Goal: Task Accomplishment & Management: Manage account settings

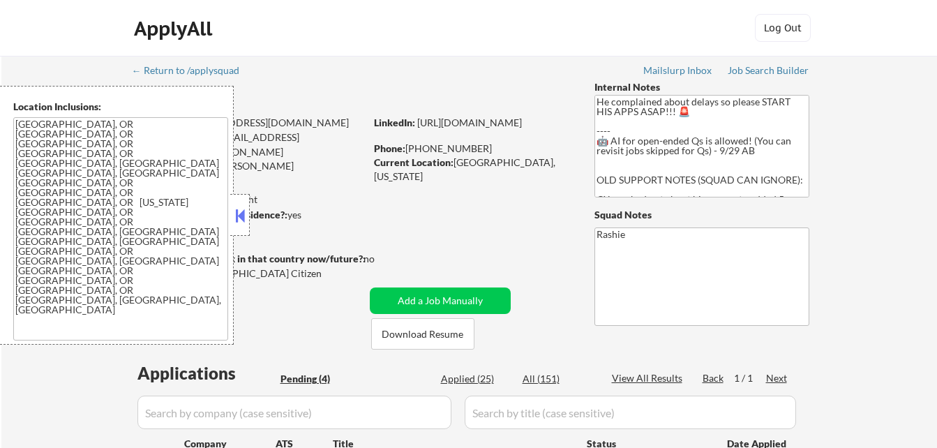
select select ""pending""
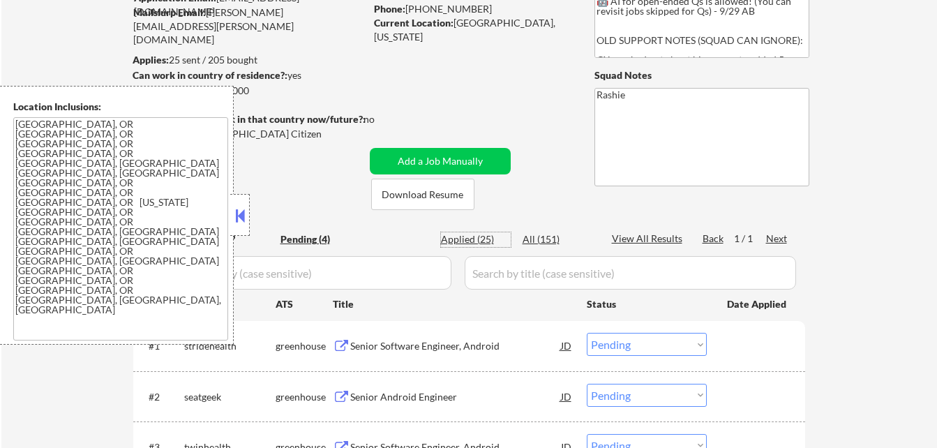
click at [486, 239] on div "Applied (25)" at bounding box center [476, 239] width 70 height 14
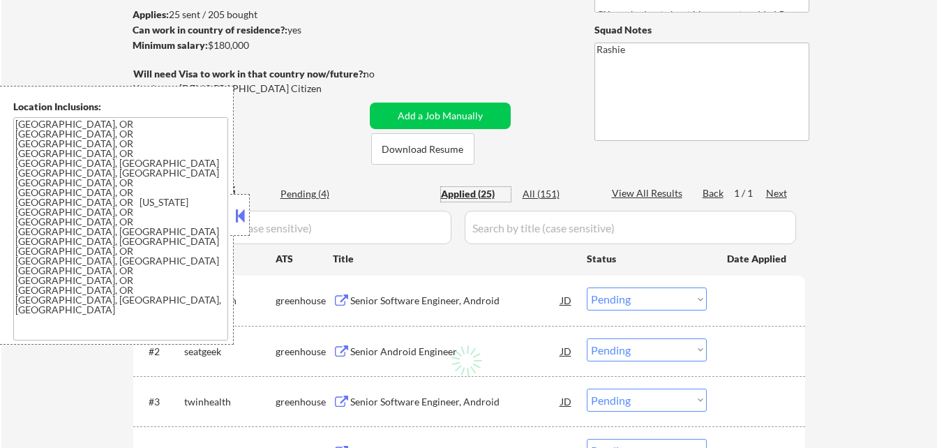
scroll to position [209, 0]
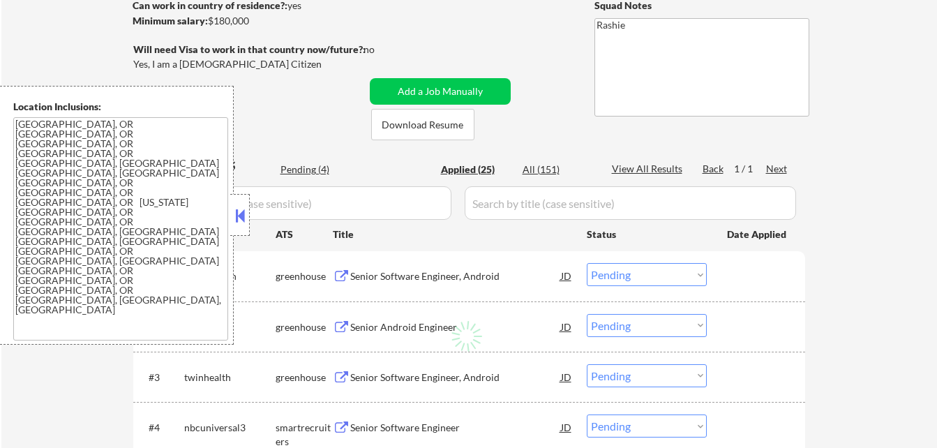
drag, startPoint x: 240, startPoint y: 217, endPoint x: 346, endPoint y: 257, distance: 113.5
click at [239, 218] on button at bounding box center [239, 215] width 15 height 21
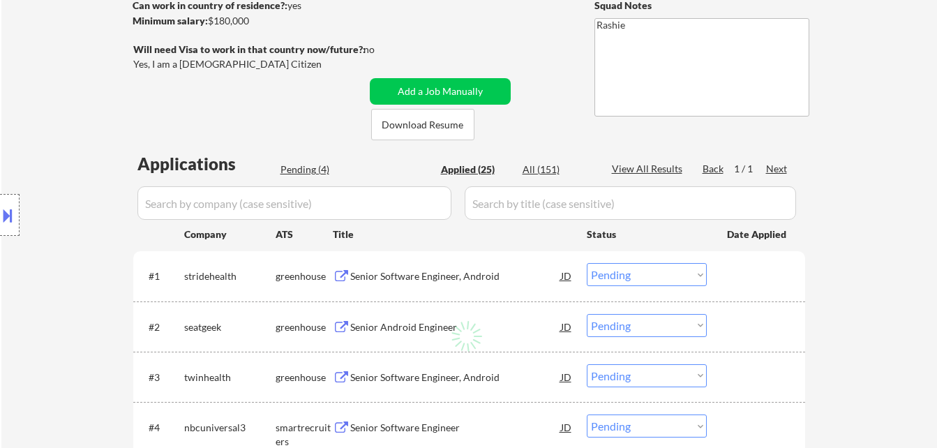
select select ""applied""
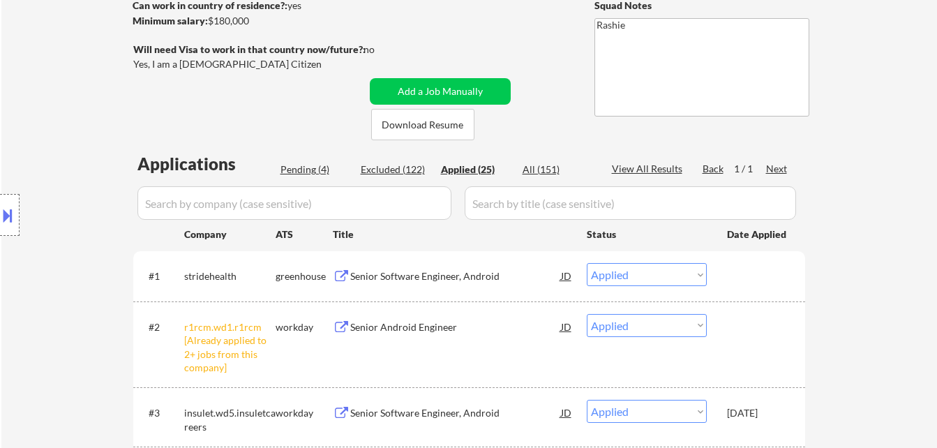
select select ""applied""
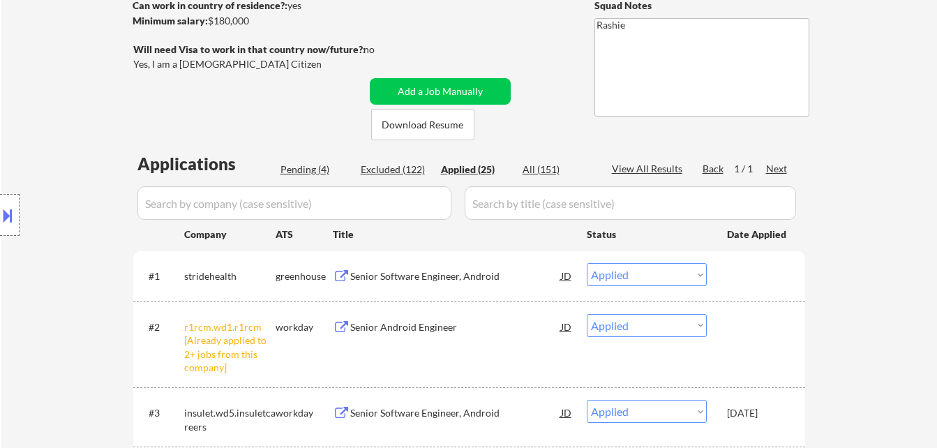
select select ""applied""
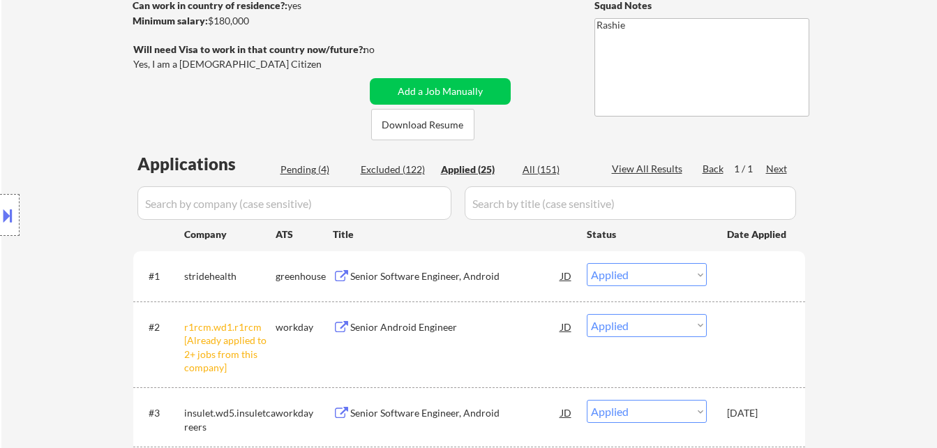
select select ""applied""
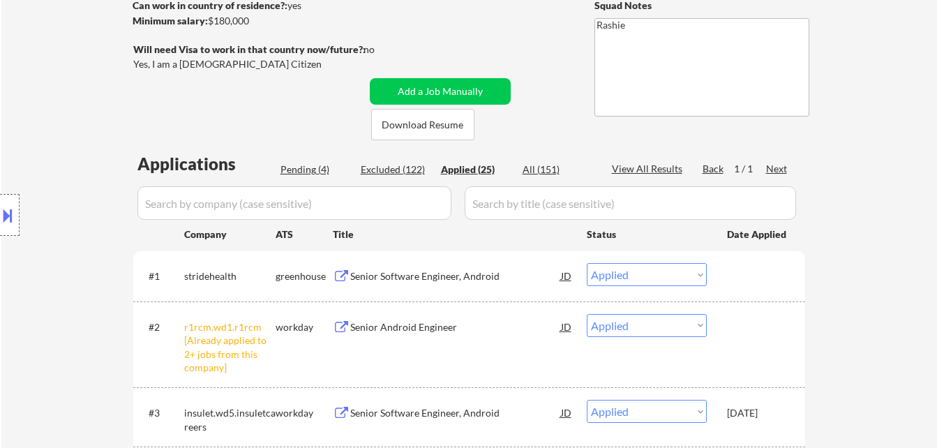
select select ""applied""
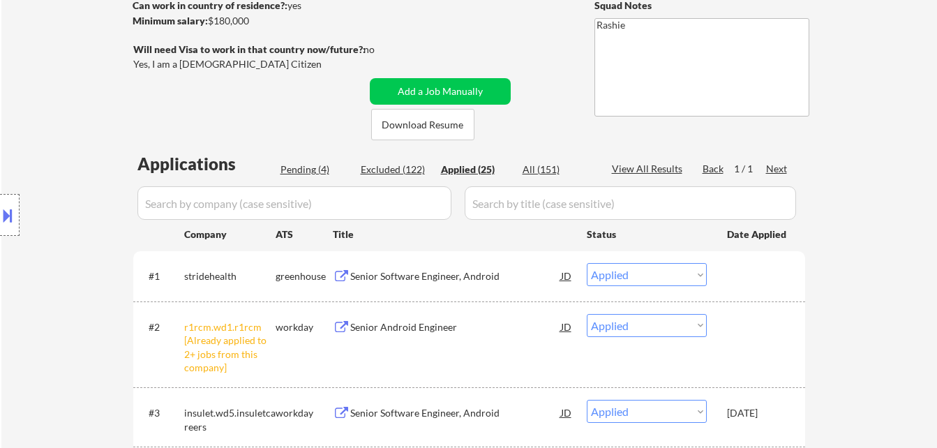
select select ""applied""
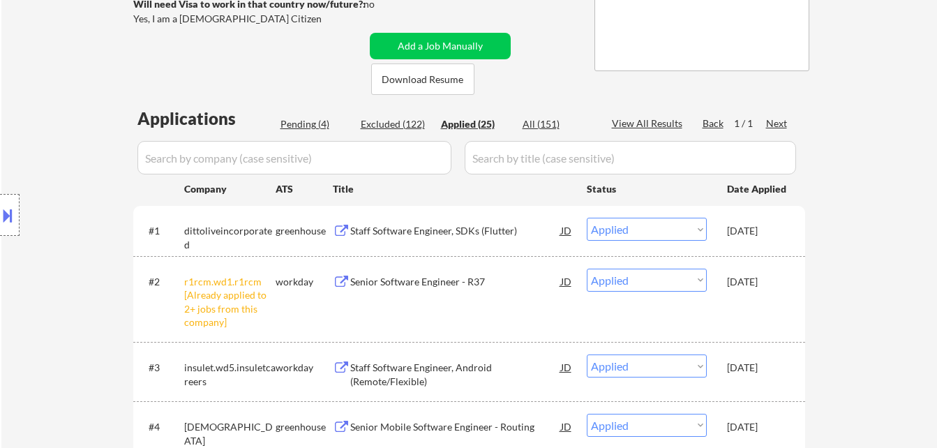
scroll to position [279, 0]
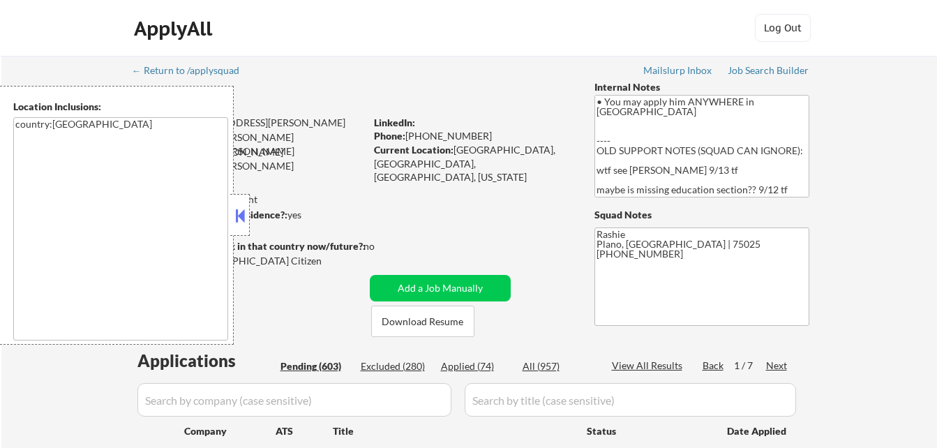
select select ""pending""
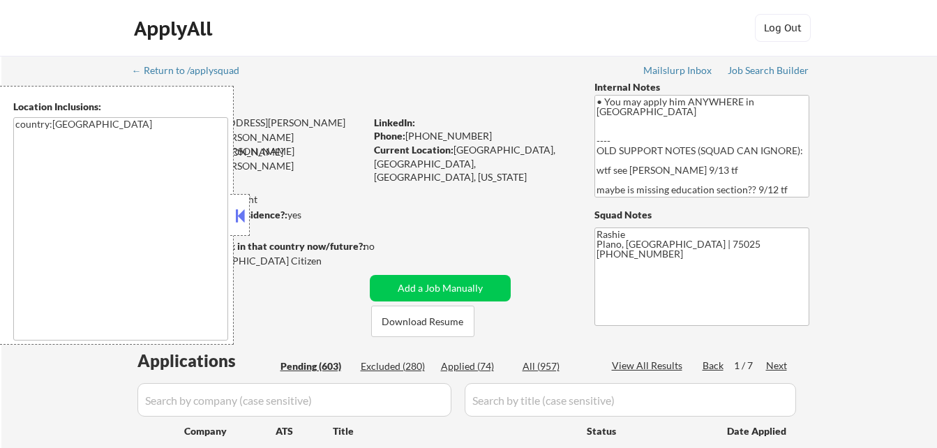
select select ""pending""
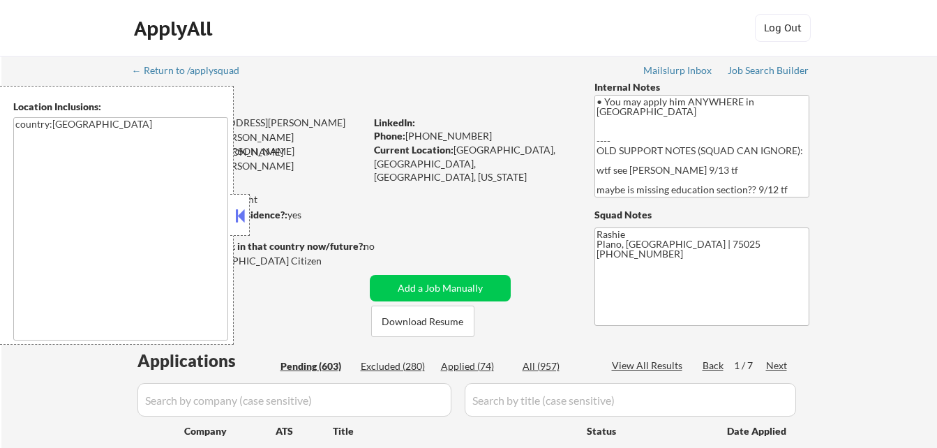
select select ""pending""
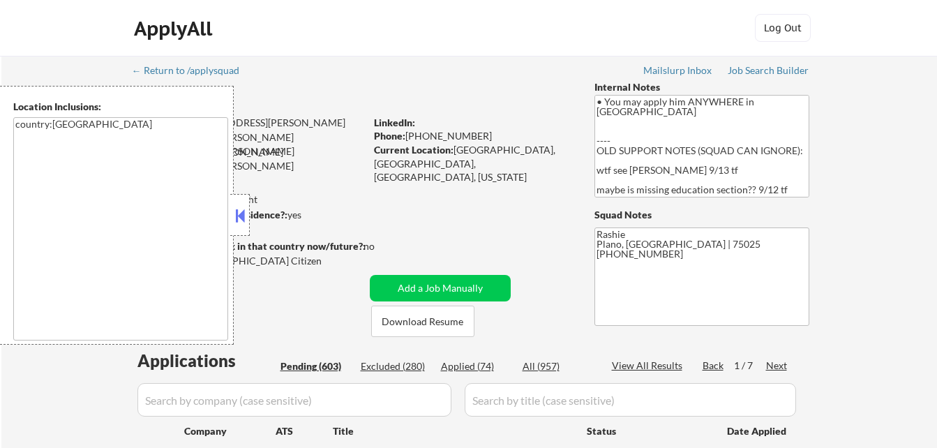
select select ""pending""
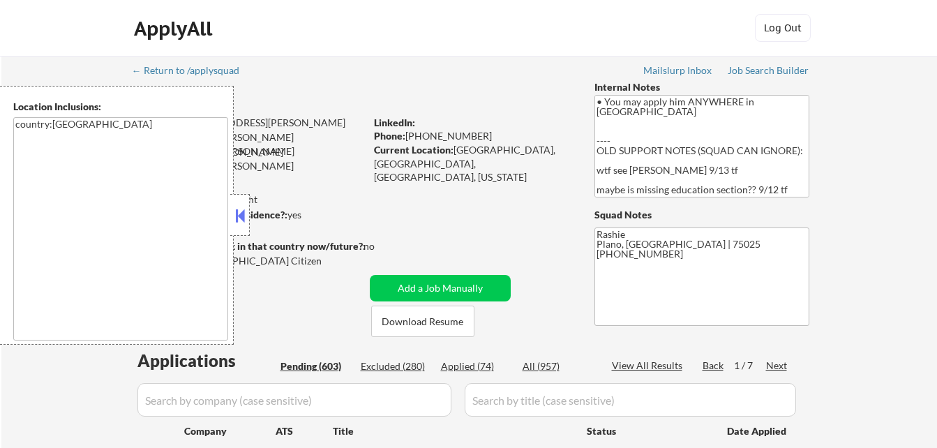
select select ""pending""
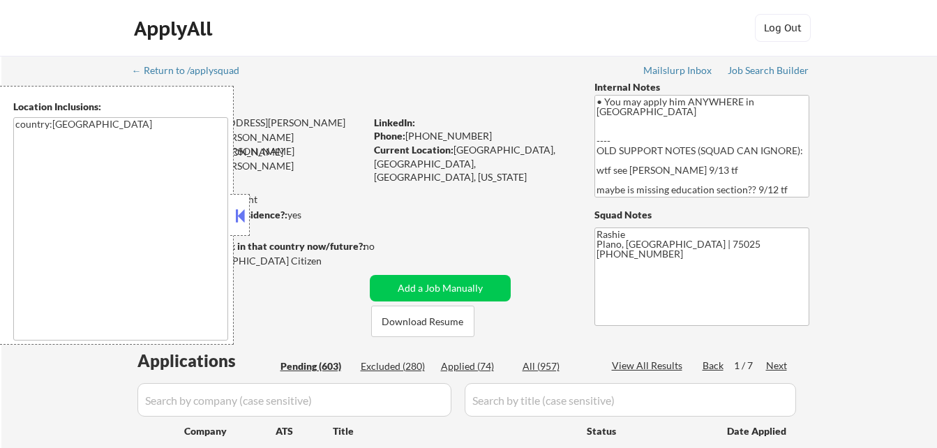
select select ""pending""
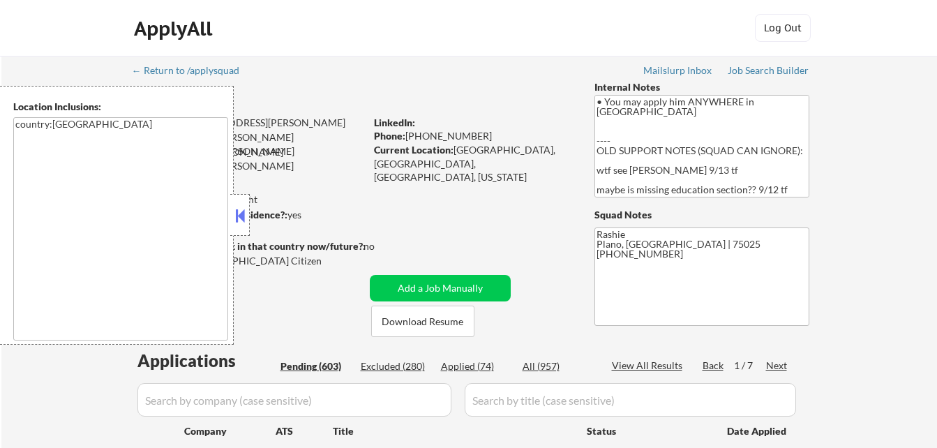
select select ""pending""
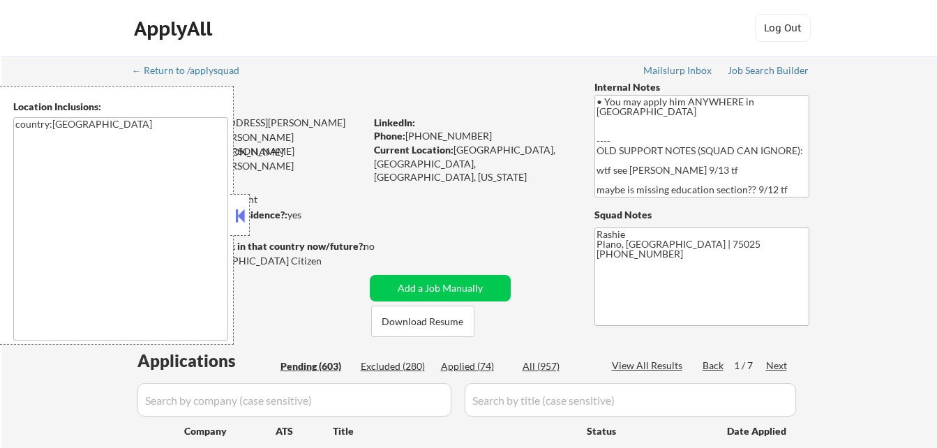
select select ""pending""
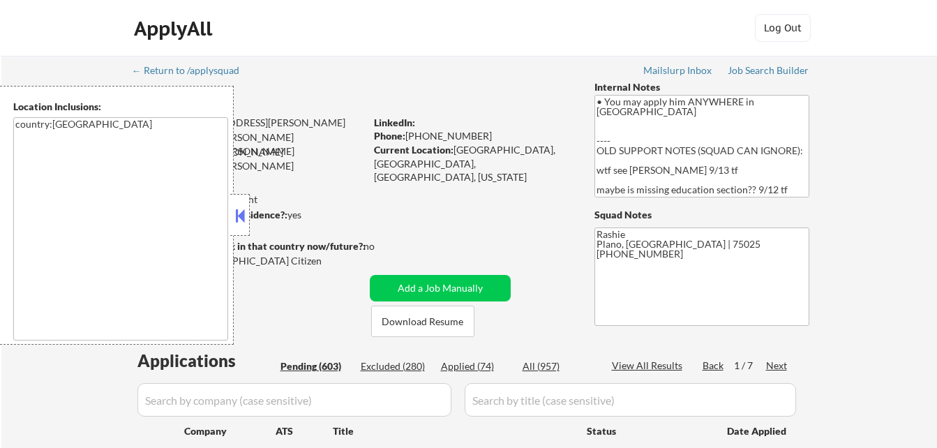
select select ""pending""
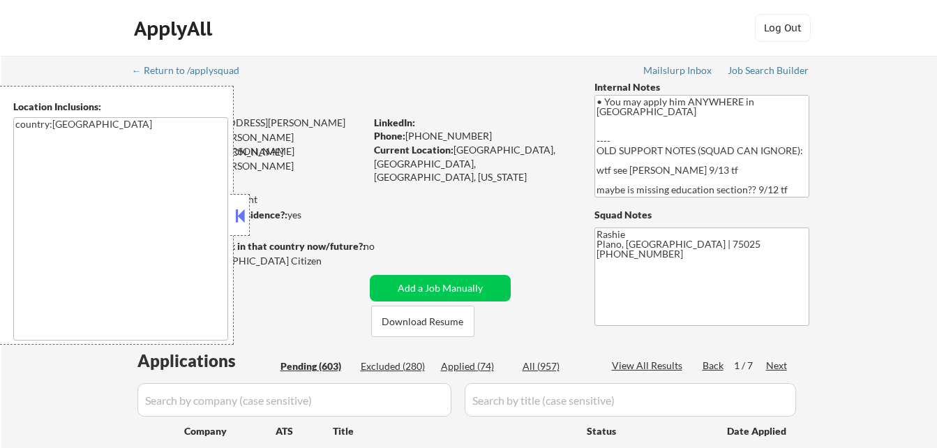
select select ""pending""
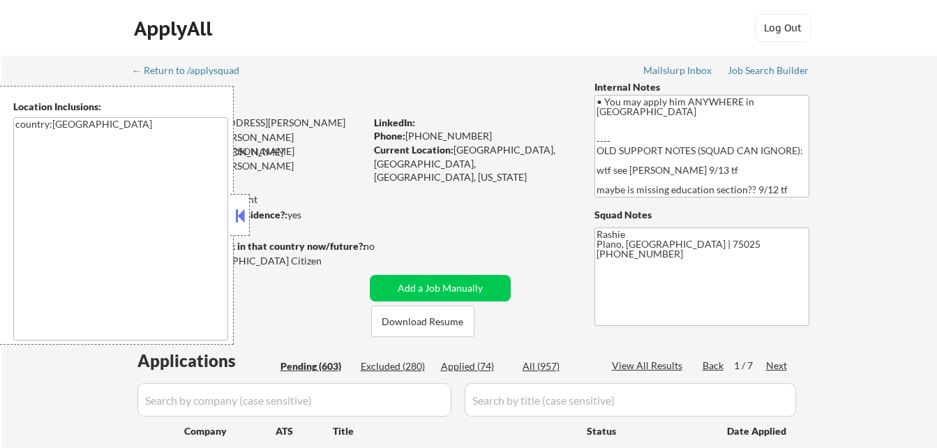
select select ""pending""
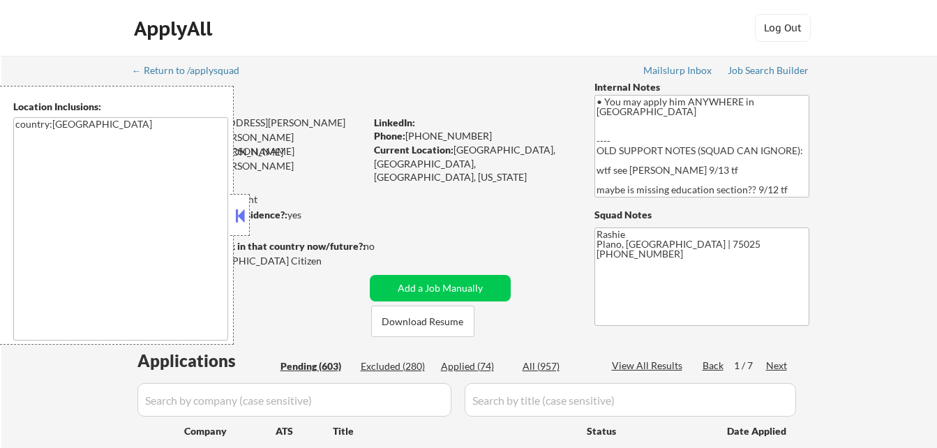
select select ""pending""
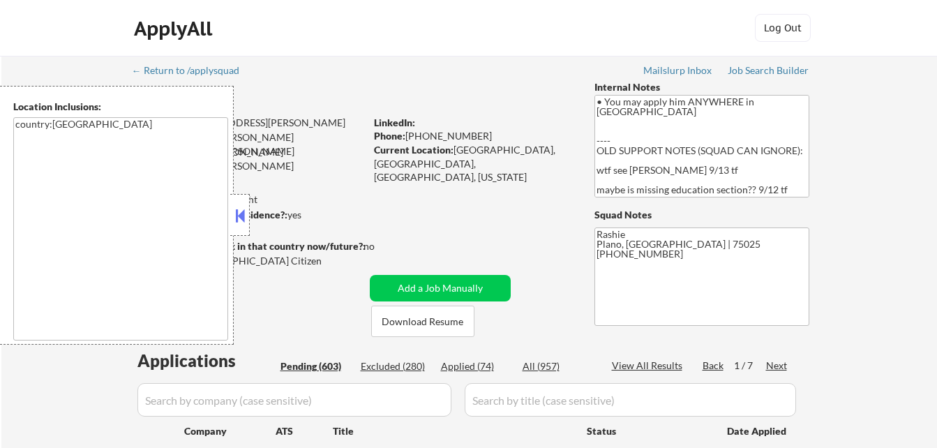
select select ""pending""
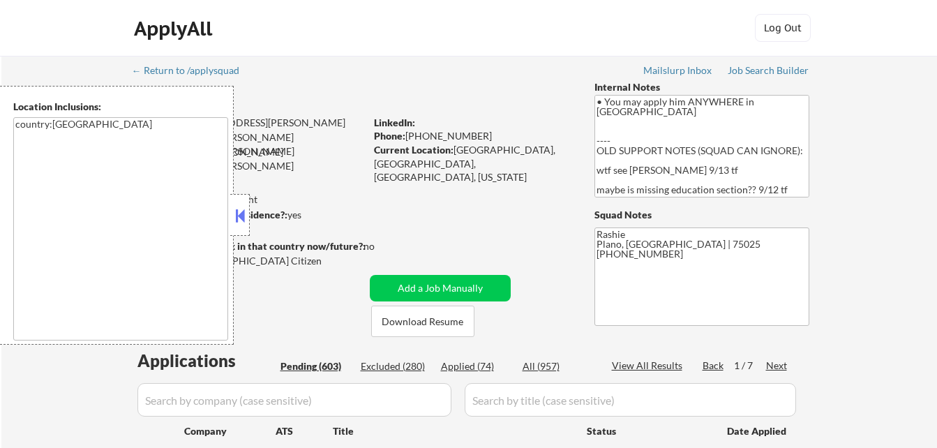
select select ""pending""
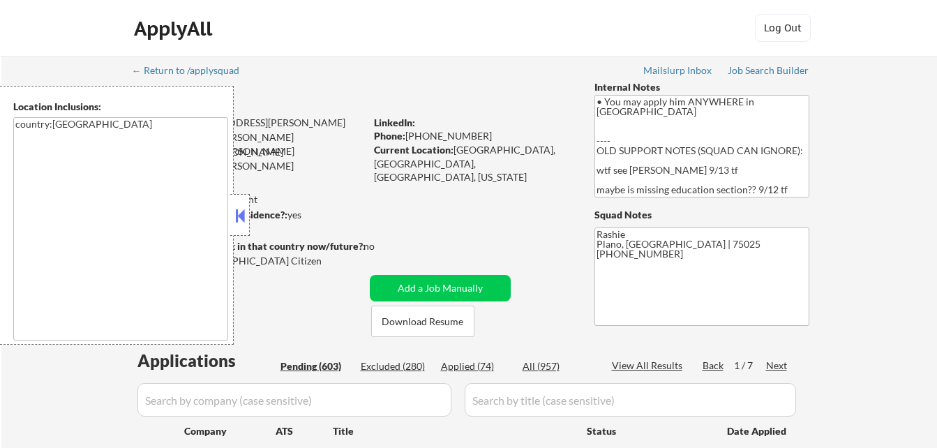
select select ""pending""
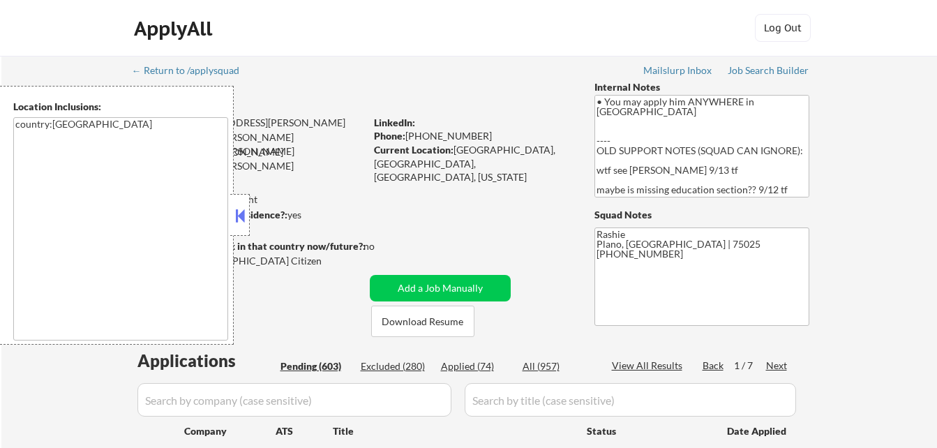
select select ""pending""
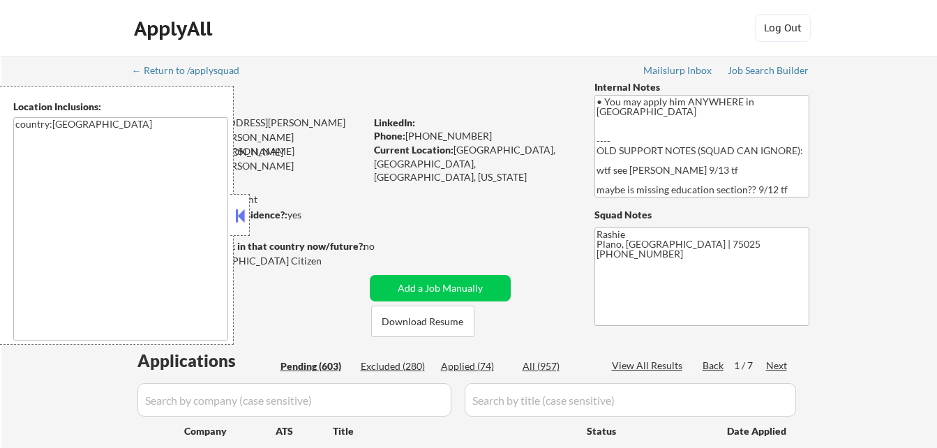
select select ""pending""
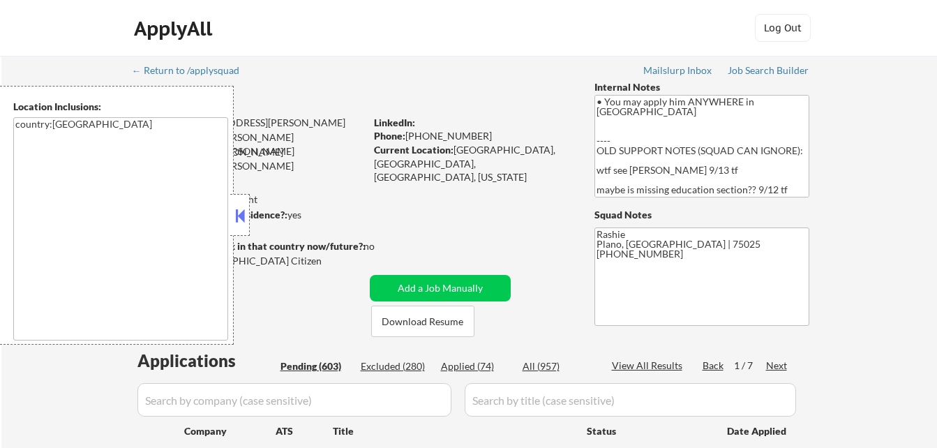
select select ""pending""
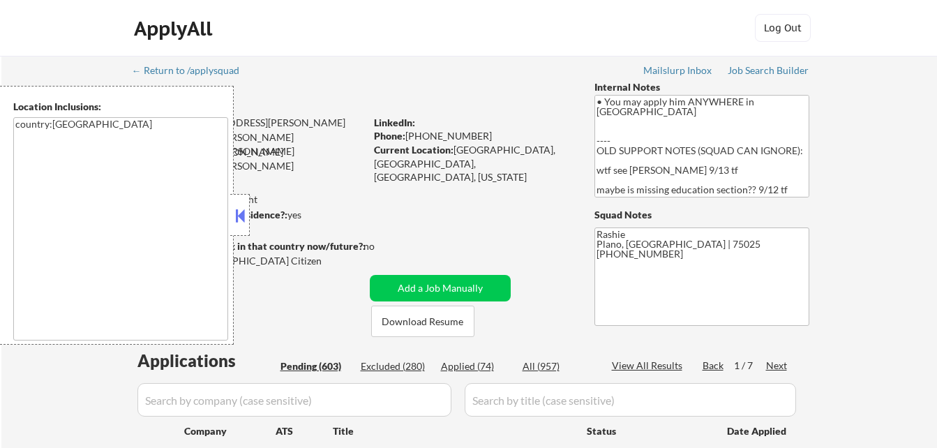
select select ""pending""
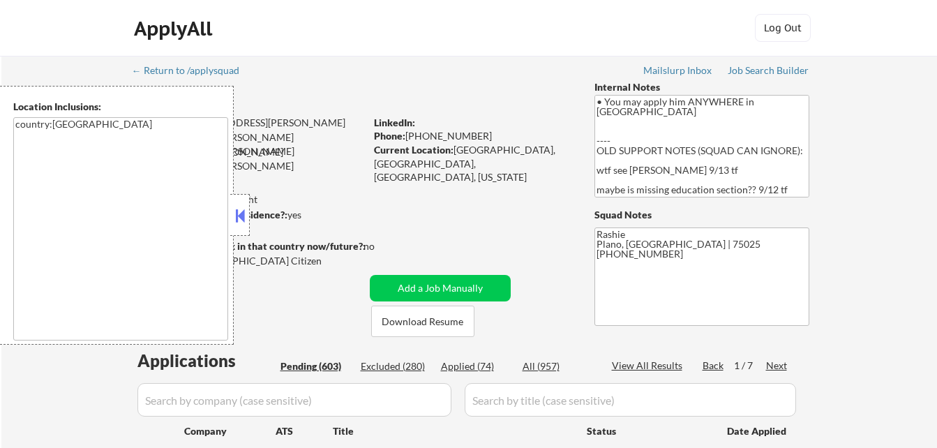
select select ""pending""
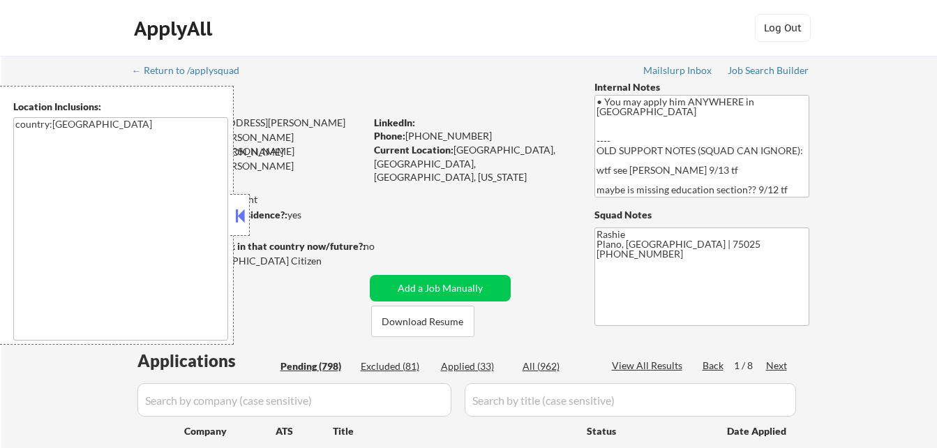
select select ""applied""
select select ""excluded__salary_""
select select ""excluded__expired_""
select select ""applied""
select select ""excluded__blocklist_""
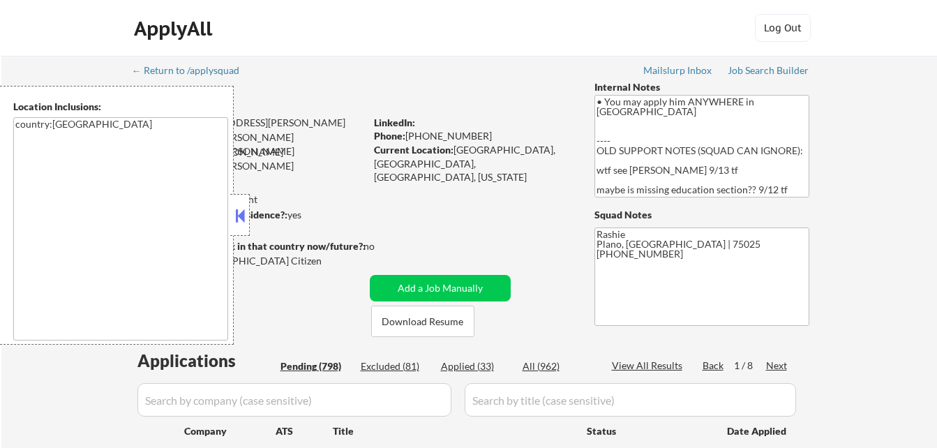
select select ""applied""
select select ""pending""
select select ""excluded__other_""
select select ""excluded__bad_match_""
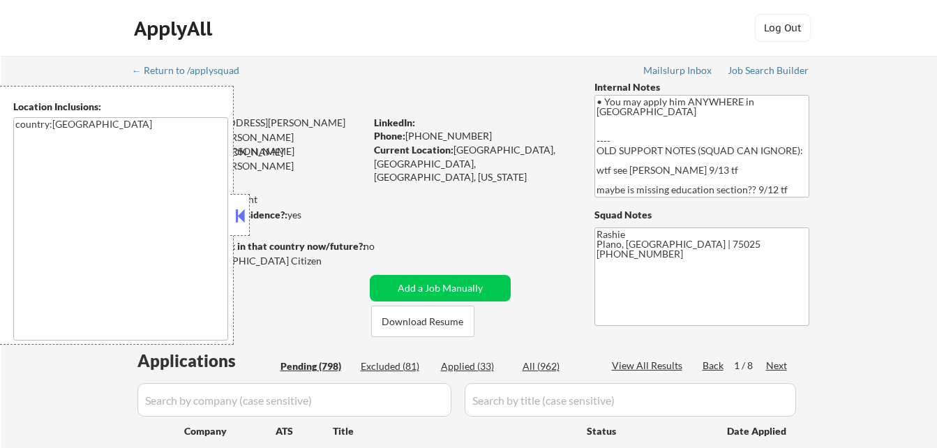
select select ""excluded__blocklist_""
select select ""pending""
select select ""excluded""
select select ""excluded__bad_match_""
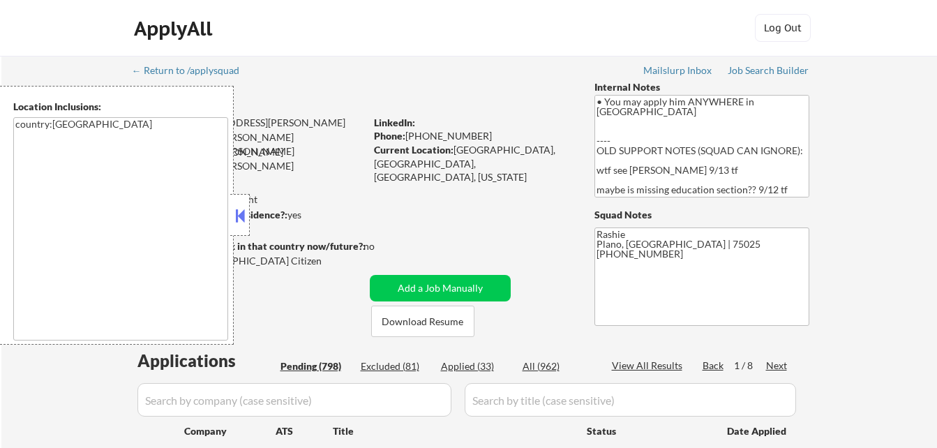
select select ""pending""
select select ""excluded__blocklist_""
select select ""excluded__bad_match_""
select select ""excluded__expired_""
select select ""excluded__other_""
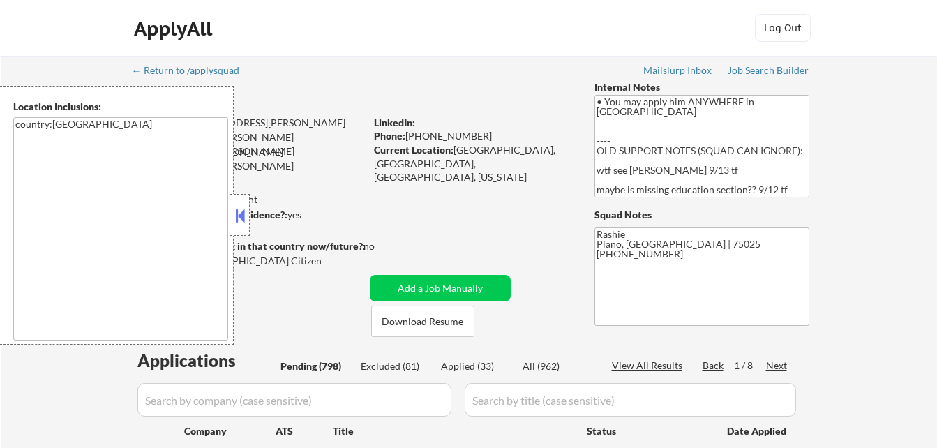
select select ""excluded__other_""
select select ""excluded__blocklist_""
select select ""pending""
select select ""excluded""
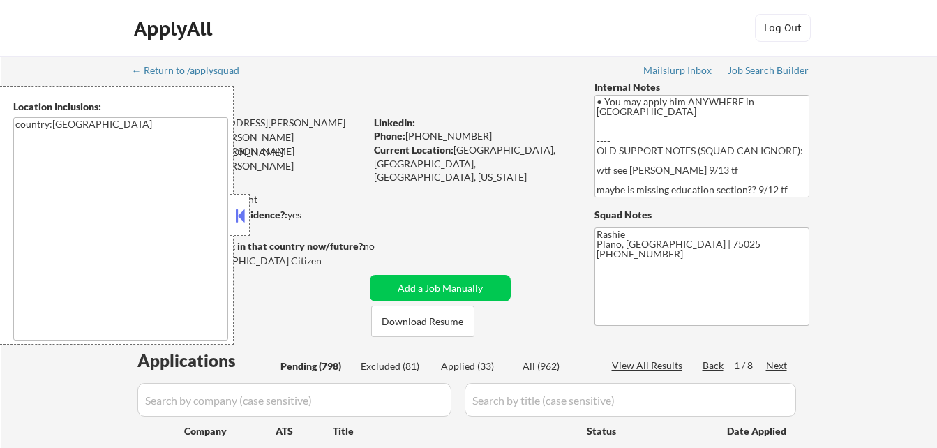
select select ""applied""
select select ""excluded__other_""
select select ""pending""
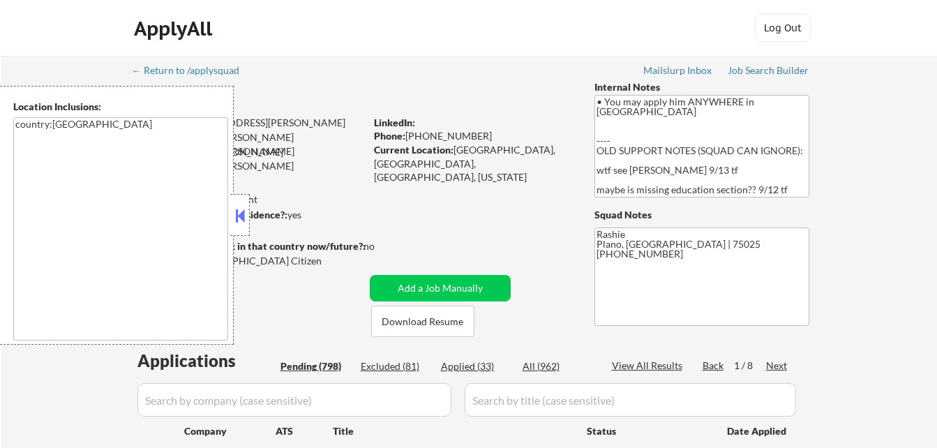
select select ""excluded""
select select ""pending""
select select ""excluded__other_""
select select ""excluded__bad_match_""
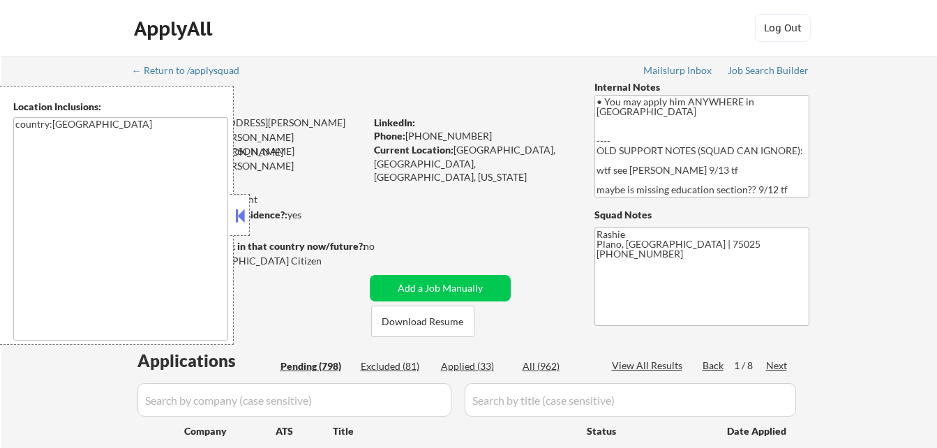
select select ""excluded""
select select ""pending""
select select ""excluded__bad_match_""
select select ""excluded""
select select ""pending""
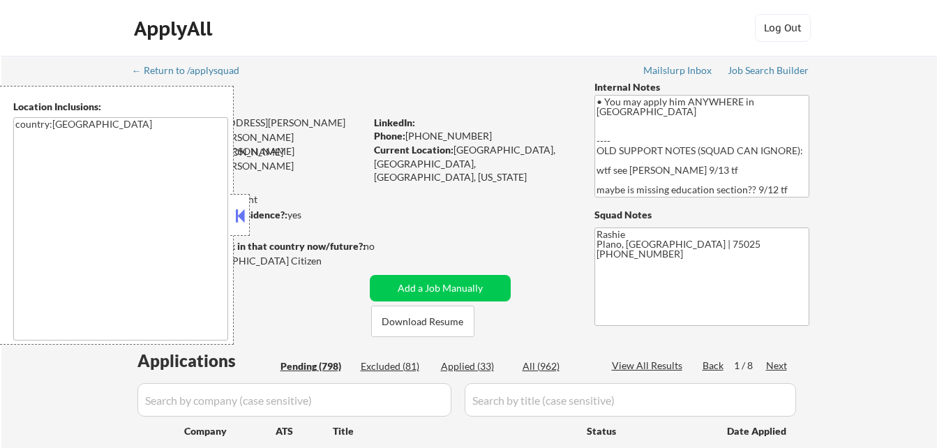
select select ""pending""
select select ""excluded__blocklist_""
select select ""pending""
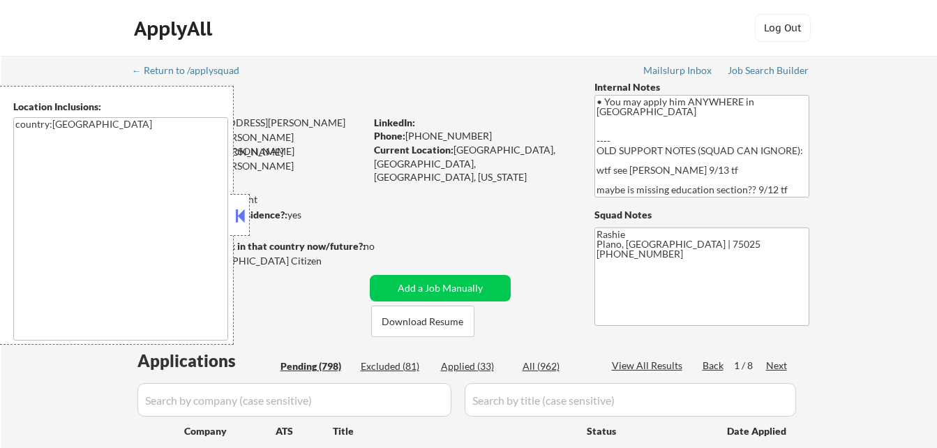
select select ""pending""
select select ""excluded""
select select ""pending""
select select ""applied""
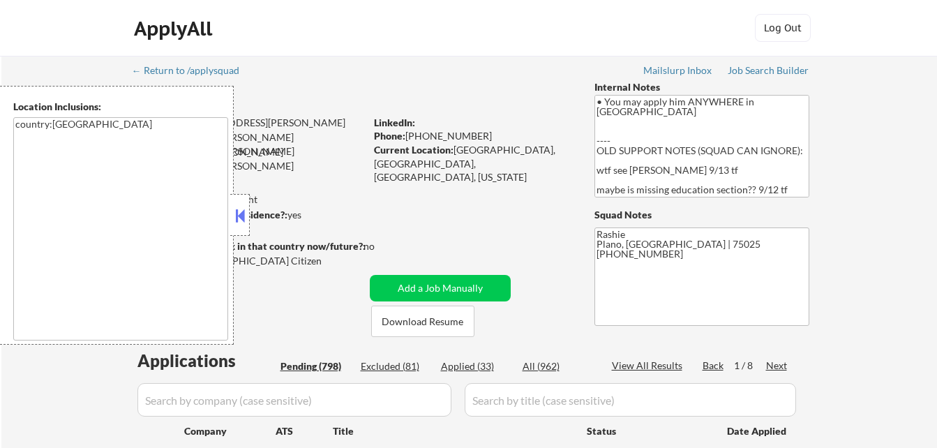
select select ""pending""
select select ""excluded__blocklist_""
select select ""applied""
select select ""excluded""
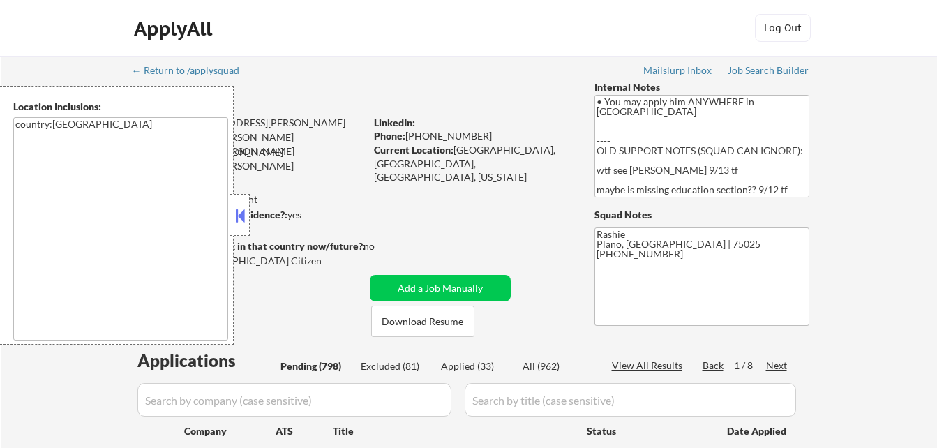
select select ""excluded__blocklist_""
select select ""excluded__location_""
select select ""pending""
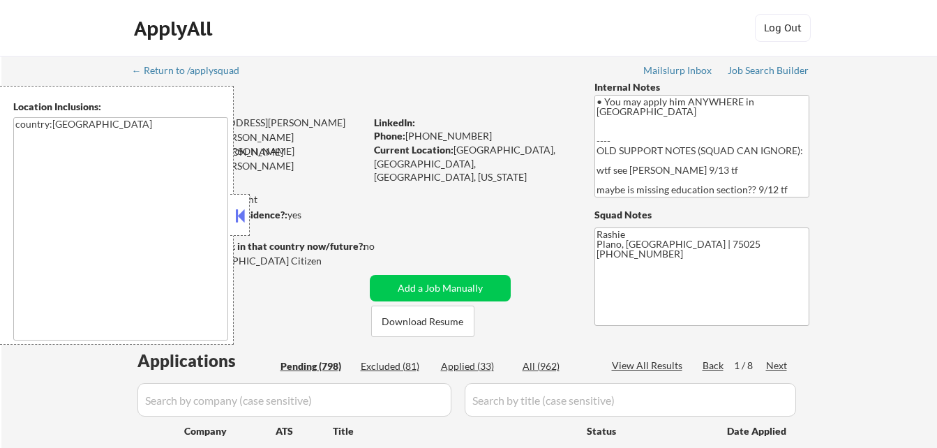
select select ""excluded__other_""
select select ""excluded__salary_""
select select ""pending""
select select ""excluded__bad_match_""
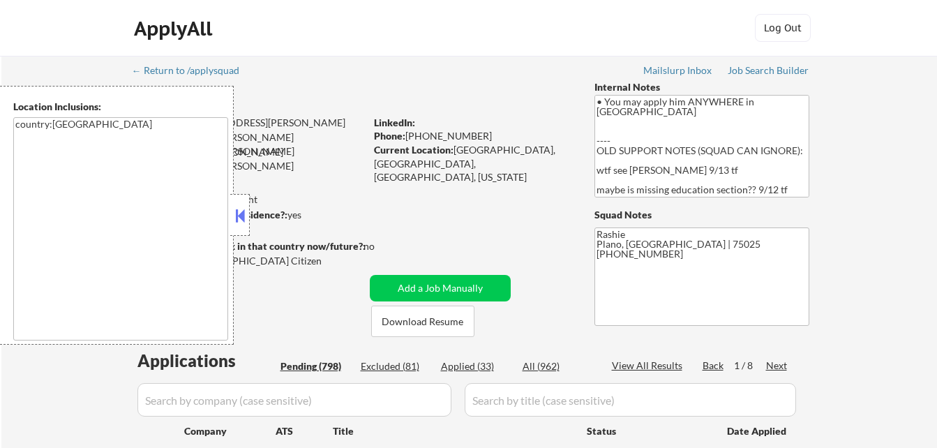
select select ""excluded__bad_match_""
select select ""pending""
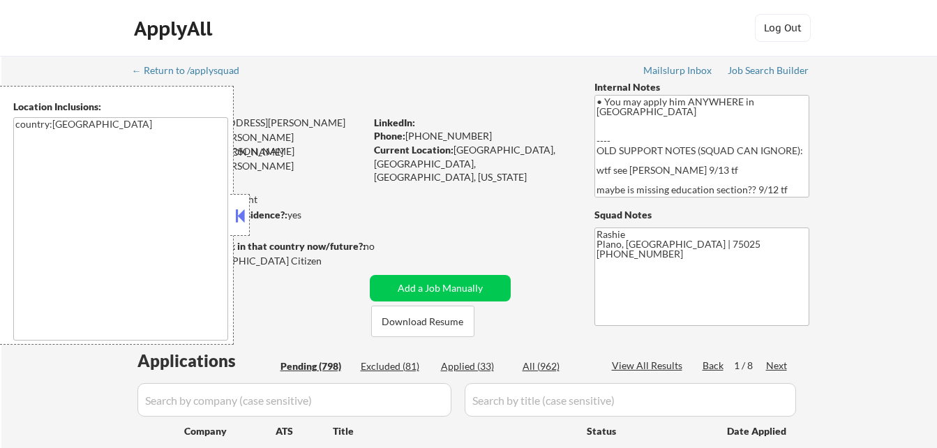
select select ""pending""
select select ""excluded__blocklist_""
select select ""excluded""
select select ""pending""
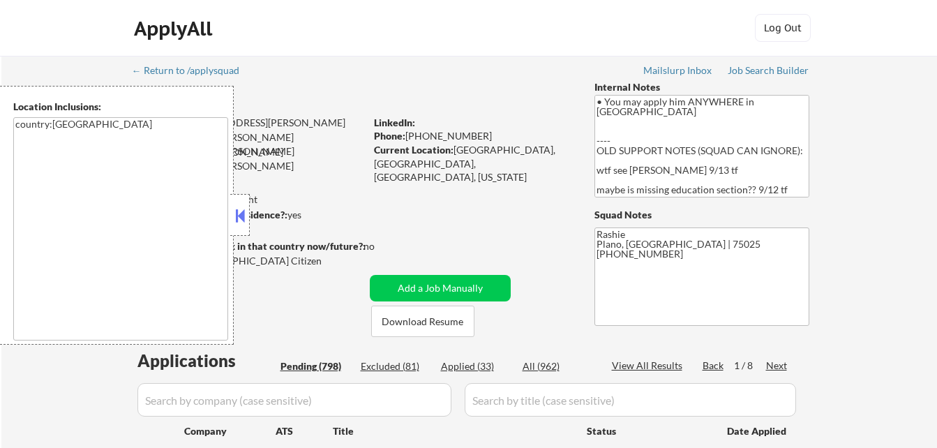
select select ""pending""
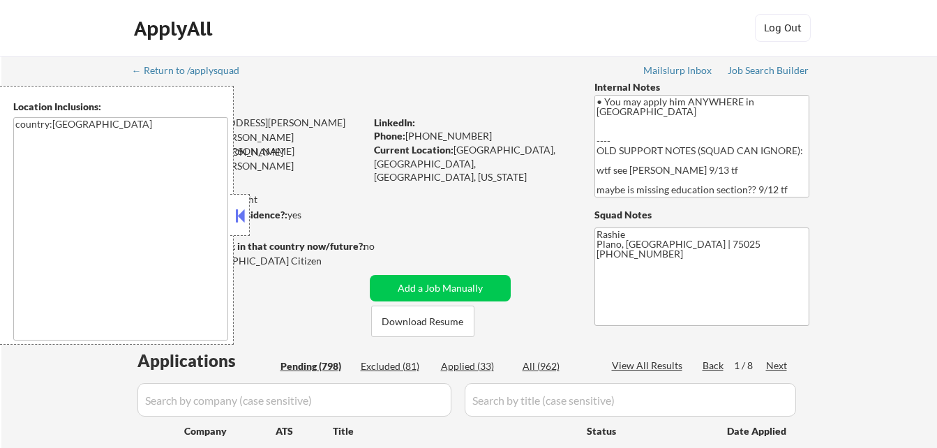
select select ""pending""
select select ""excluded__bad_match_""
select select ""pending""
select select ""applied""
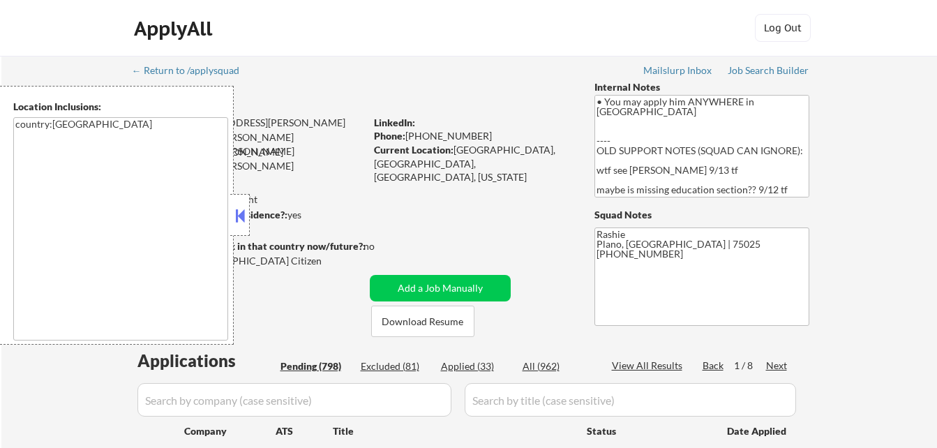
select select ""excluded""
select select ""pending""
select select ""excluded""
select select ""pending""
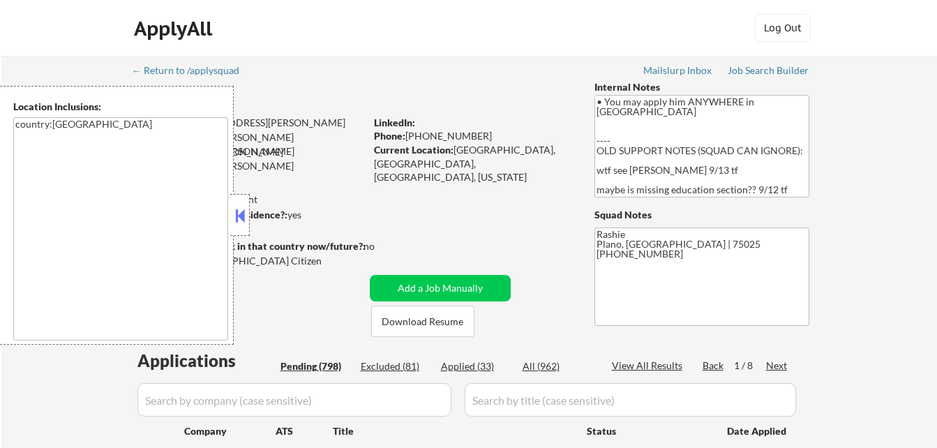
select select ""excluded__other_""
select select ""pending""
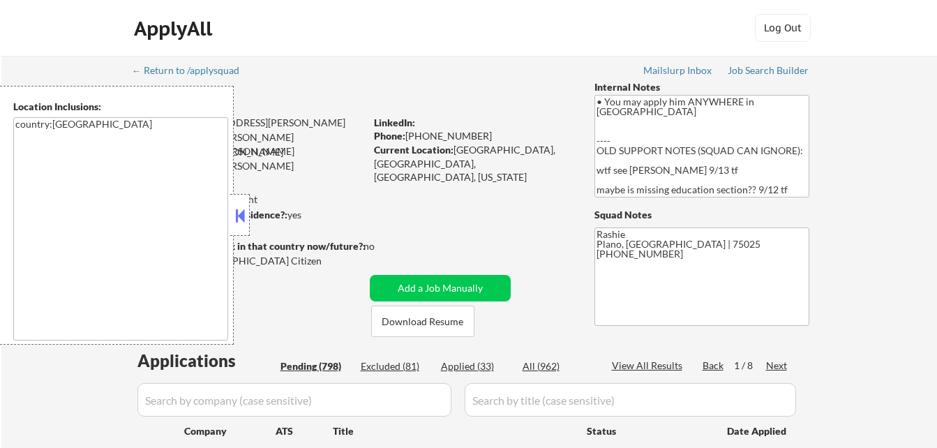
select select ""pending""
select select ""applied""
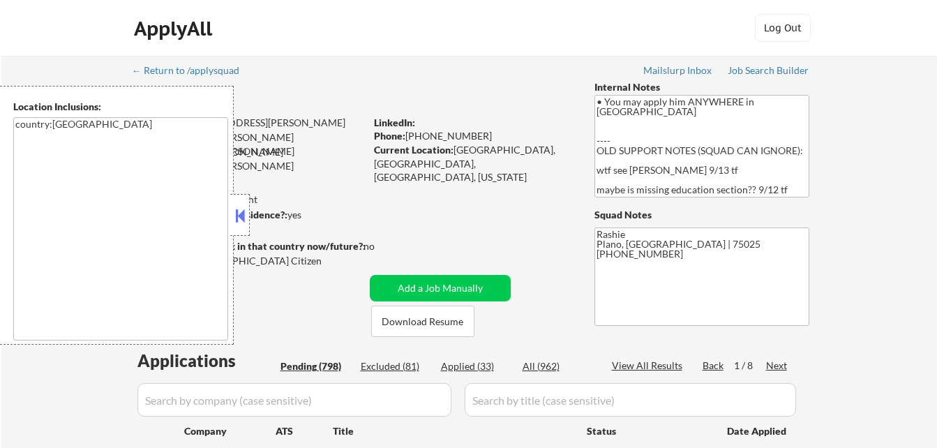
select select ""pending""
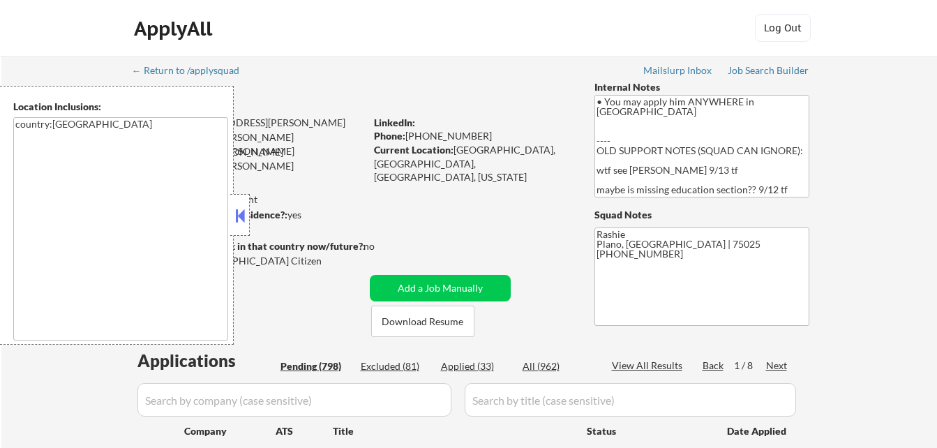
select select ""pending""
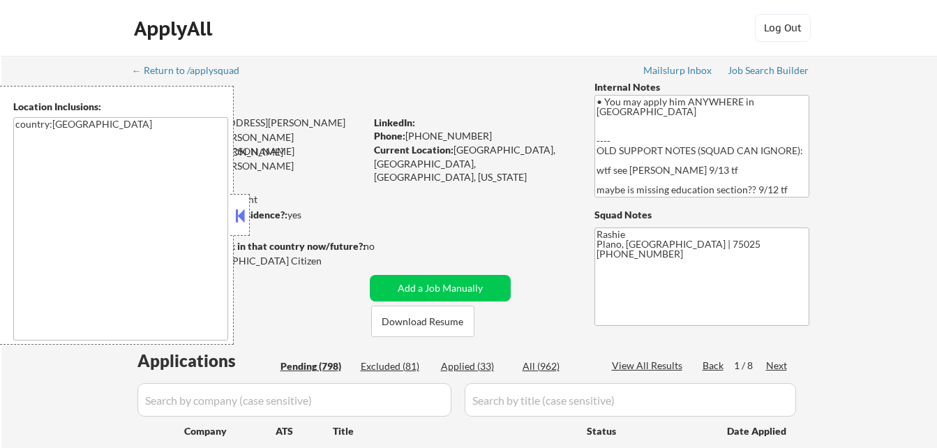
select select ""pending""
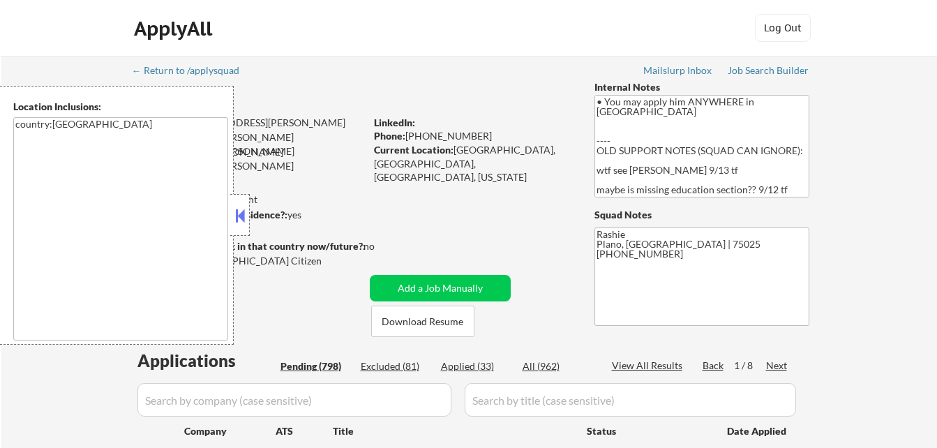
select select ""pending""
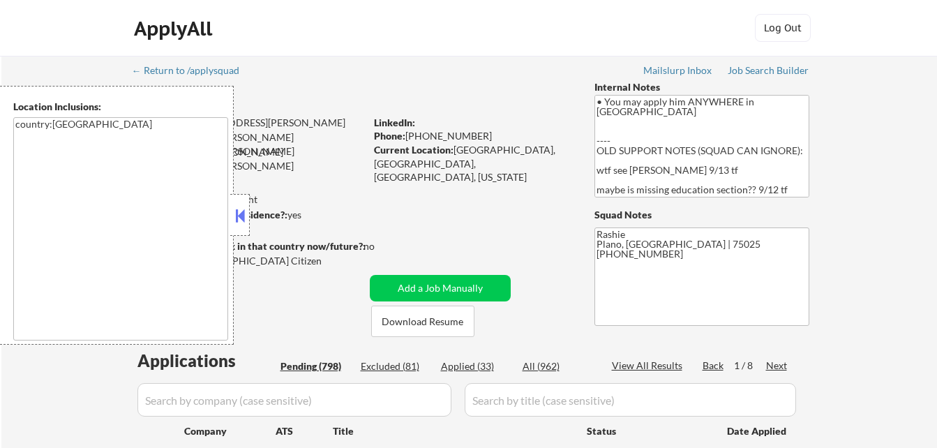
select select ""pending""
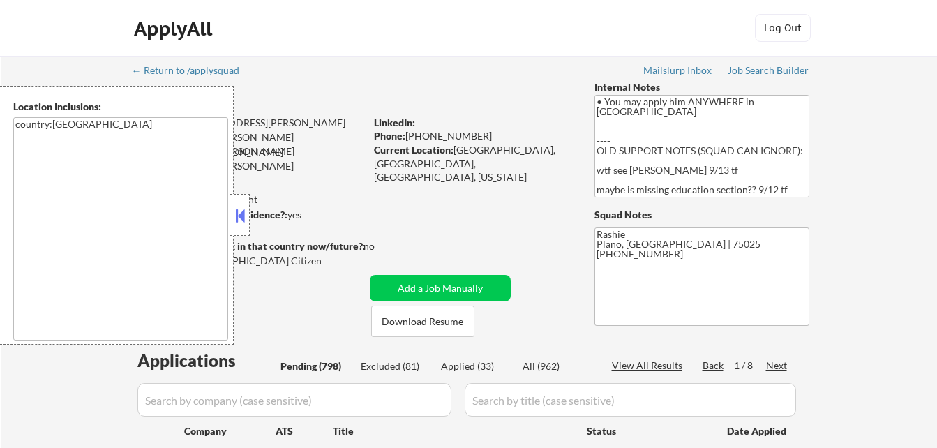
select select ""pending""
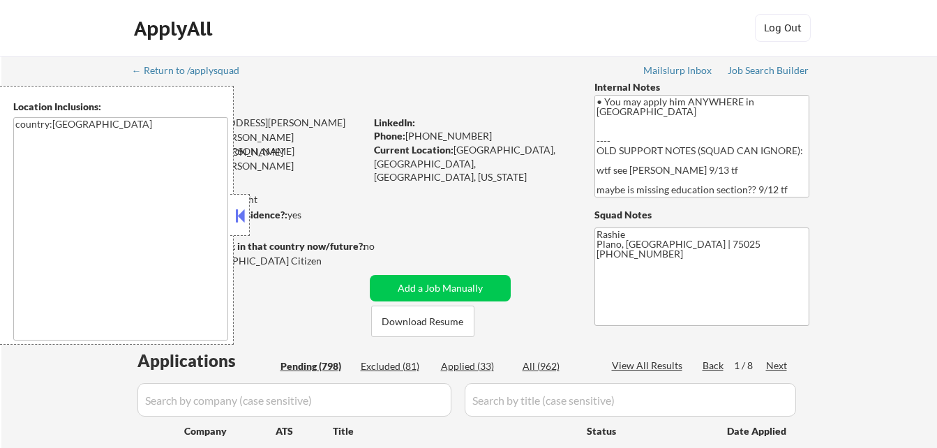
select select ""pending""
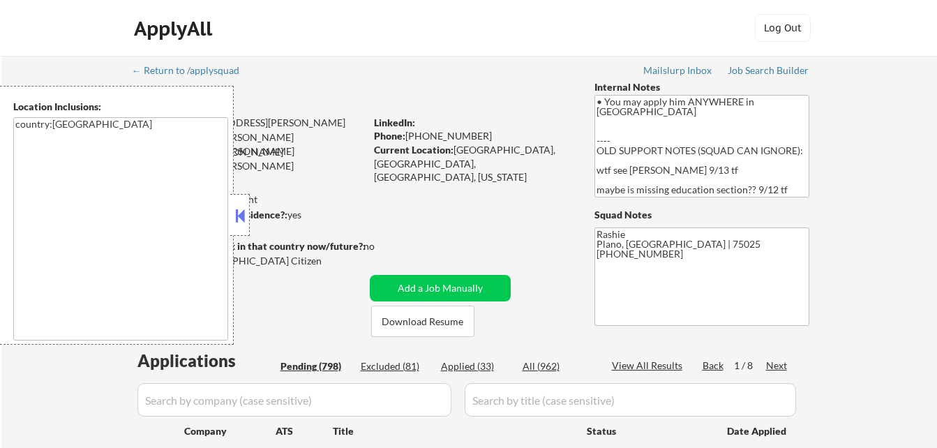
select select ""pending""
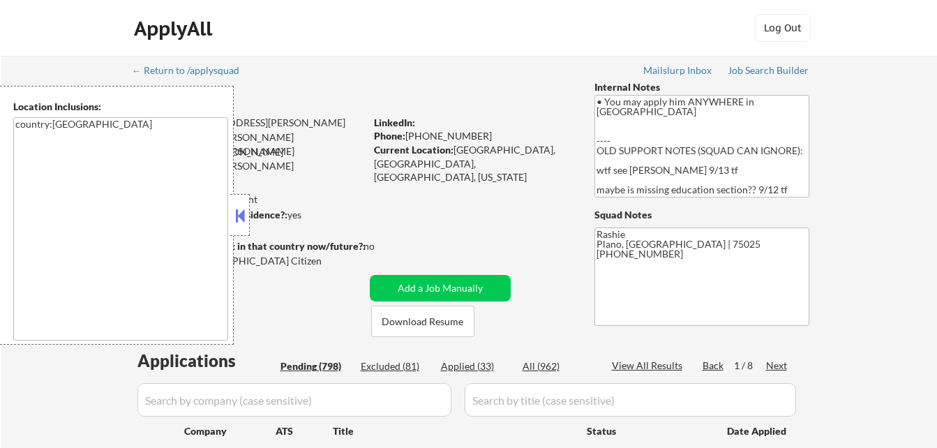
select select ""pending""
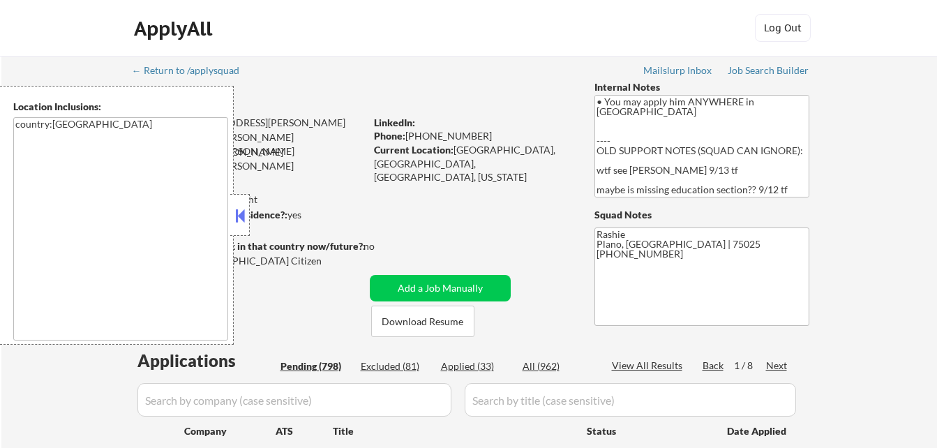
select select ""pending""
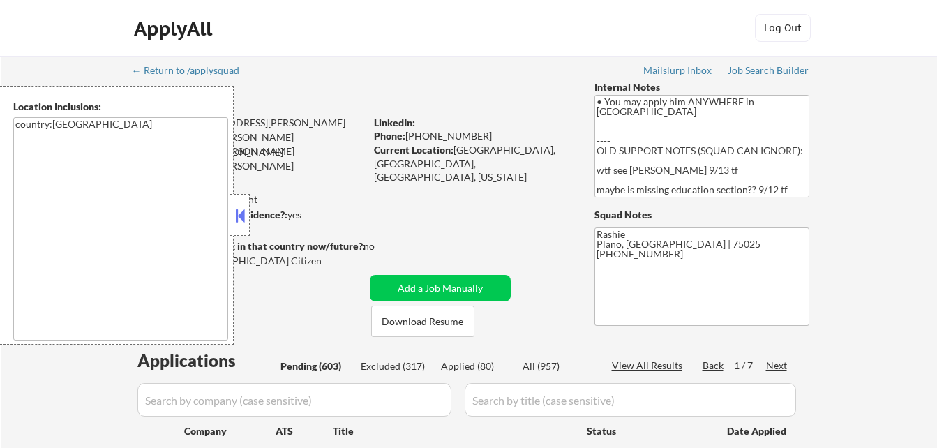
click at [249, 211] on div at bounding box center [240, 215] width 20 height 42
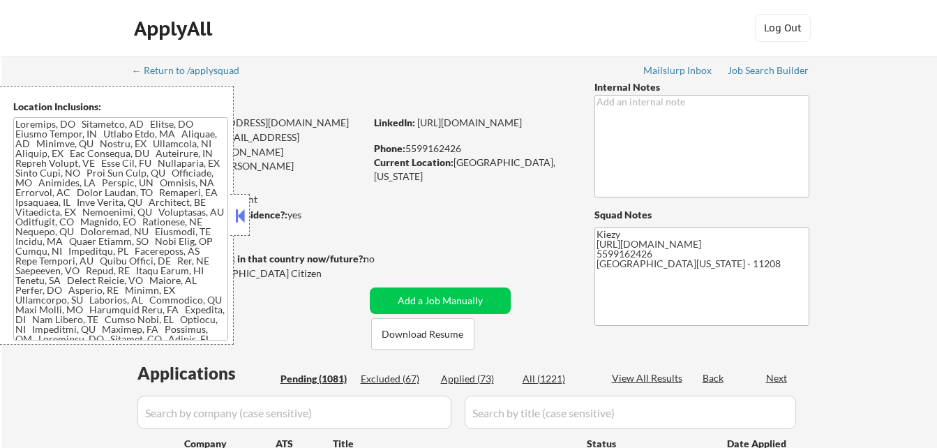
select select ""pending""
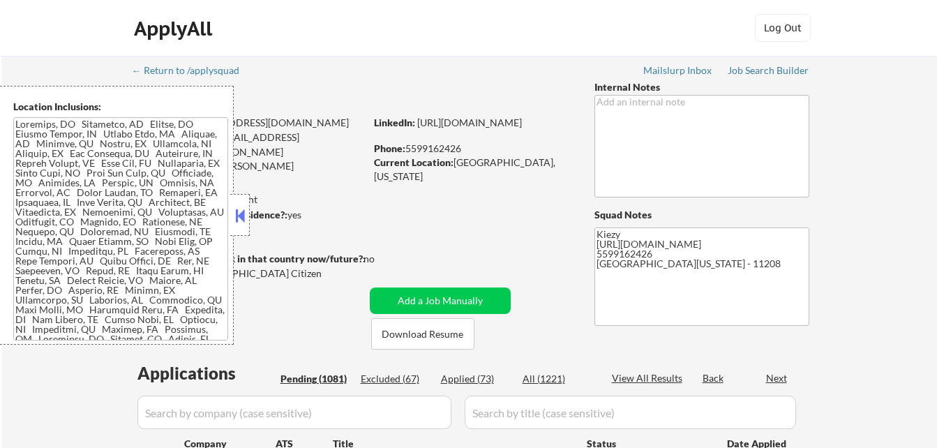
select select ""pending""
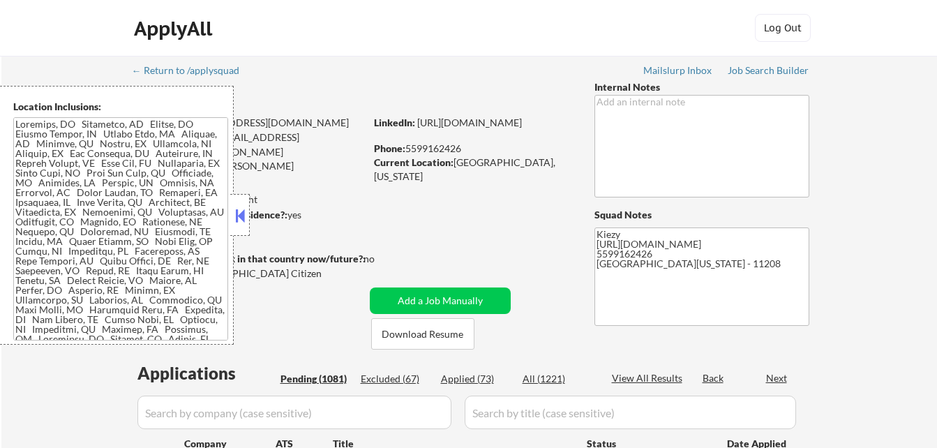
select select ""pending""
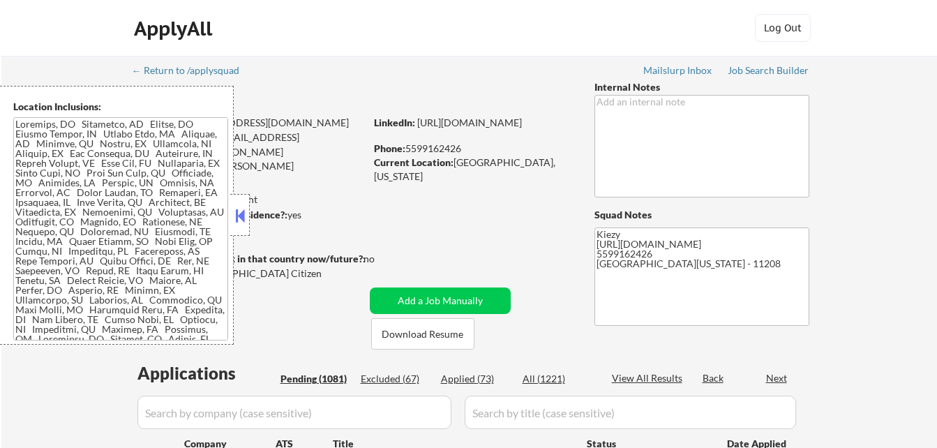
select select ""pending""
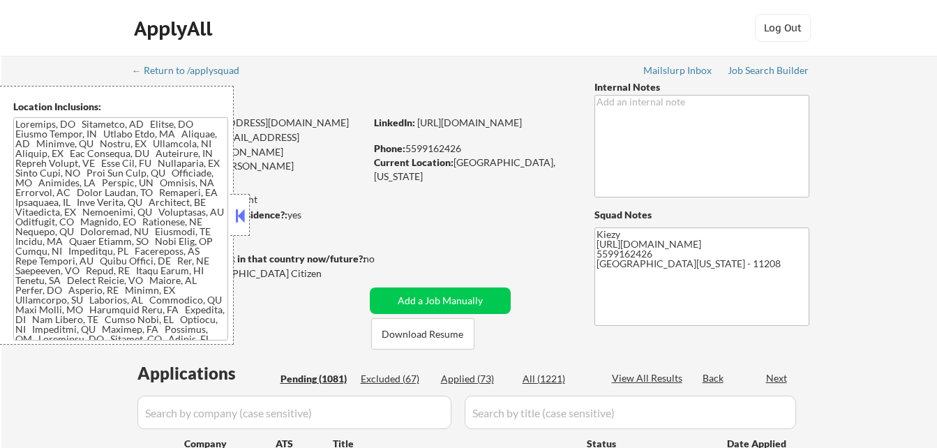
select select ""pending""
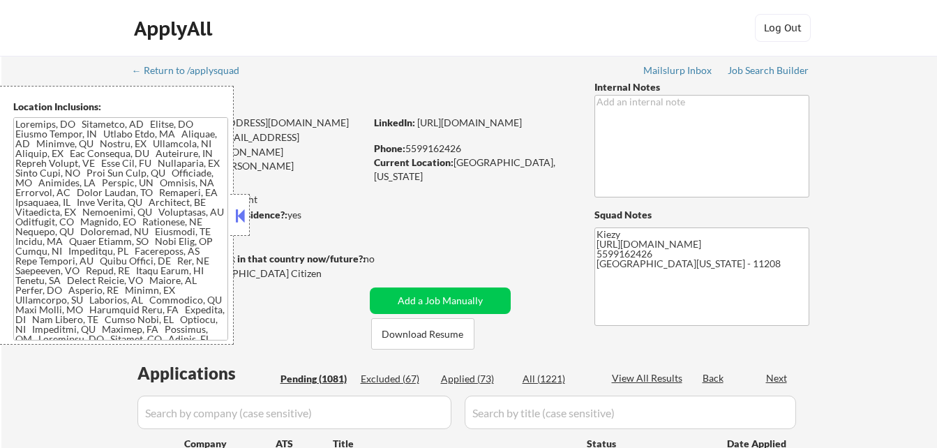
select select ""pending""
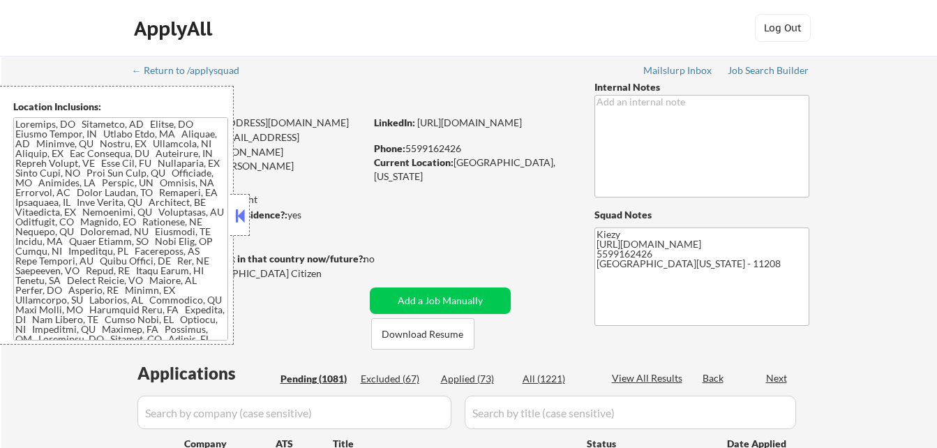
select select ""pending""
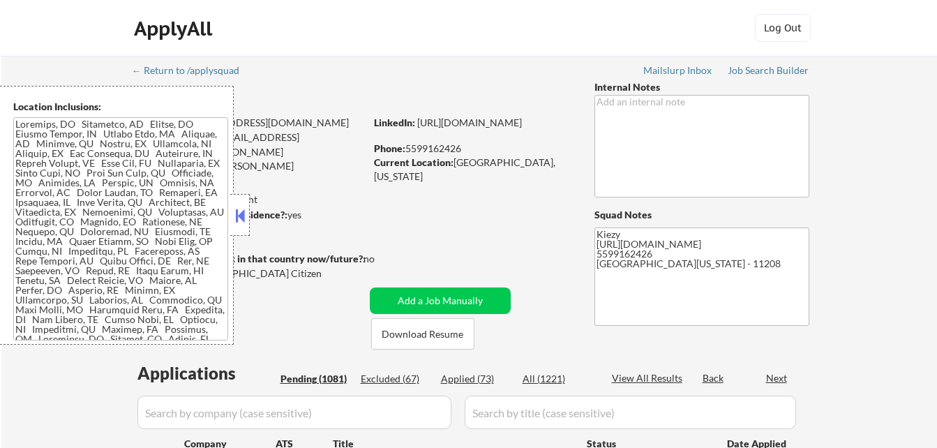
select select ""pending""
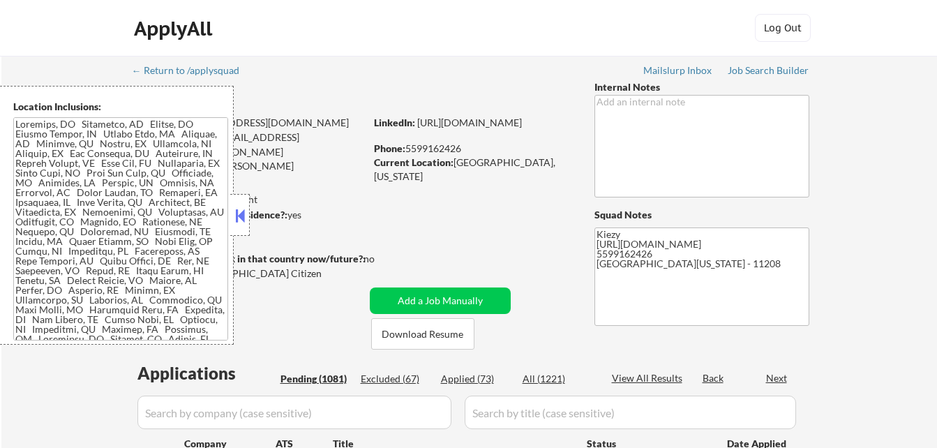
select select ""pending""
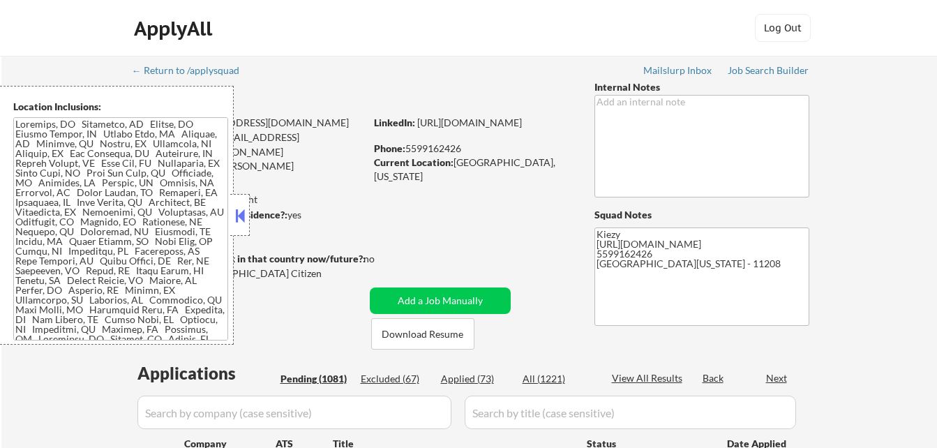
select select ""pending""
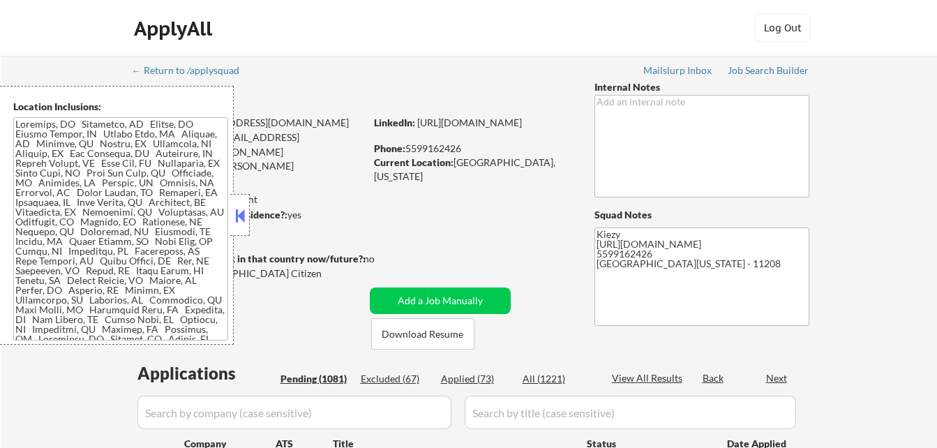
select select ""pending""
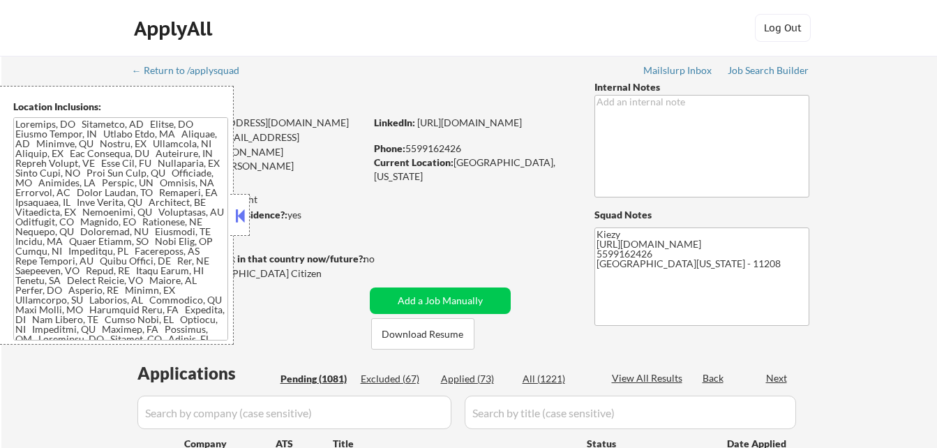
select select ""pending""
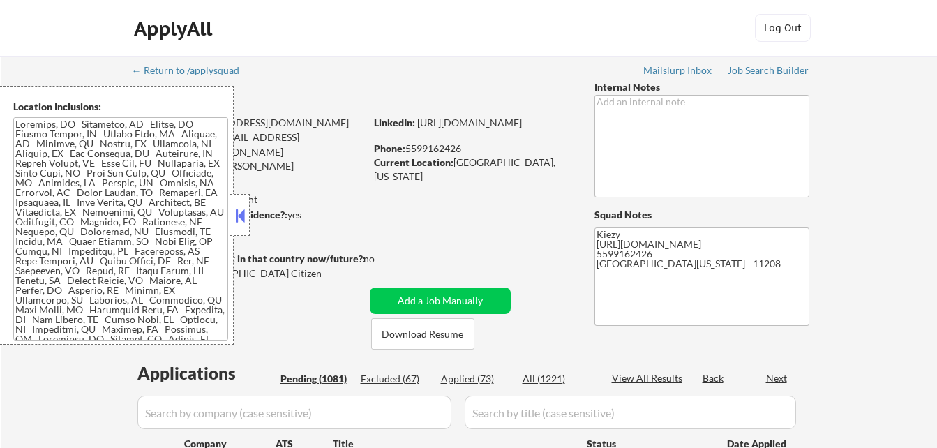
select select ""pending""
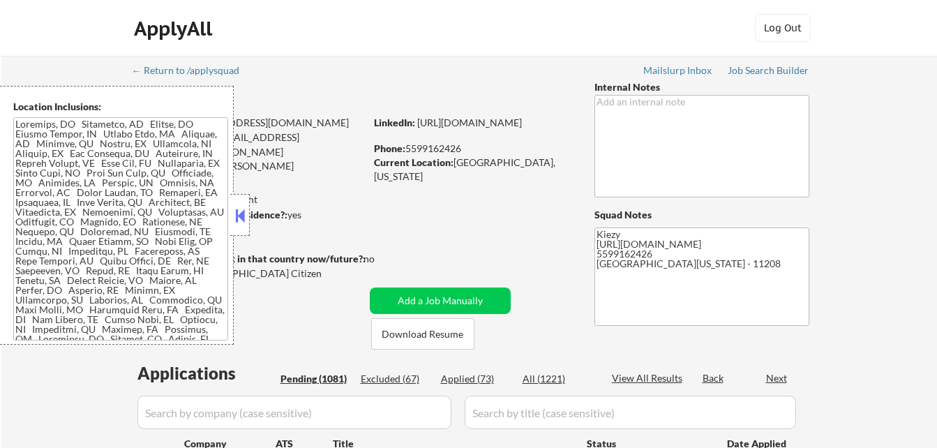
select select ""pending""
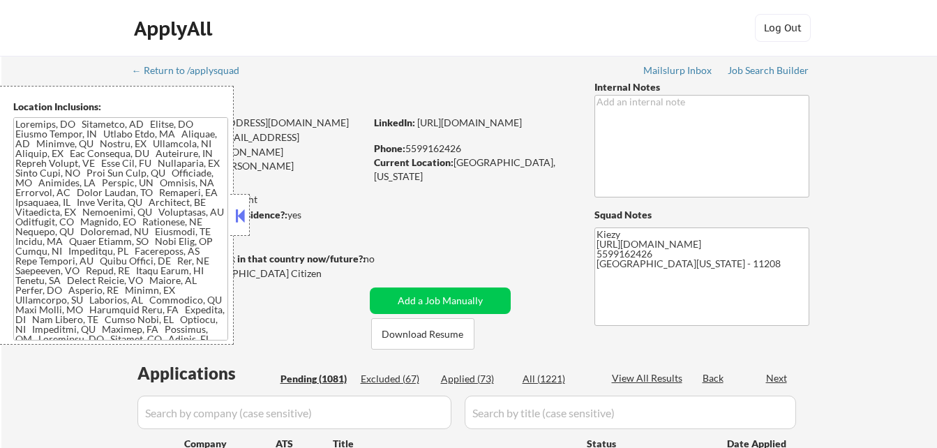
select select ""pending""
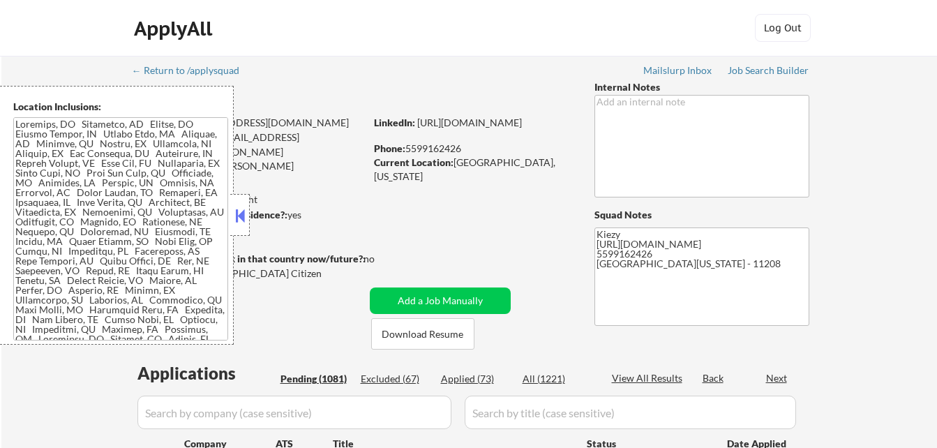
select select ""pending""
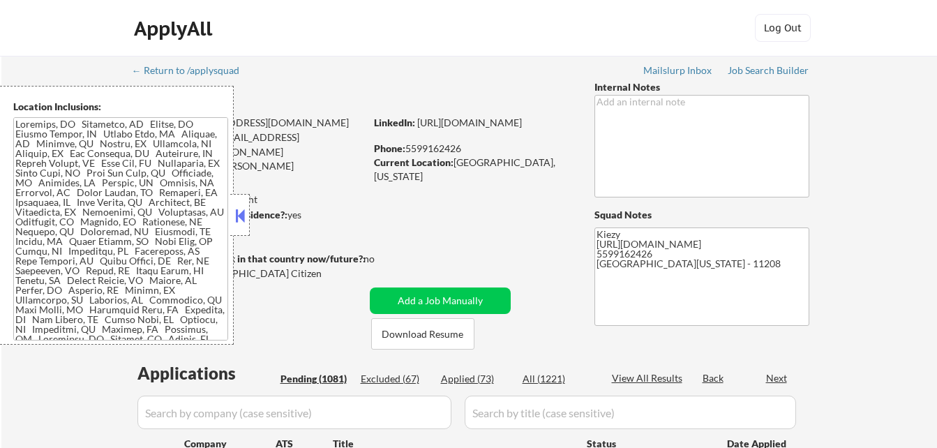
select select ""pending""
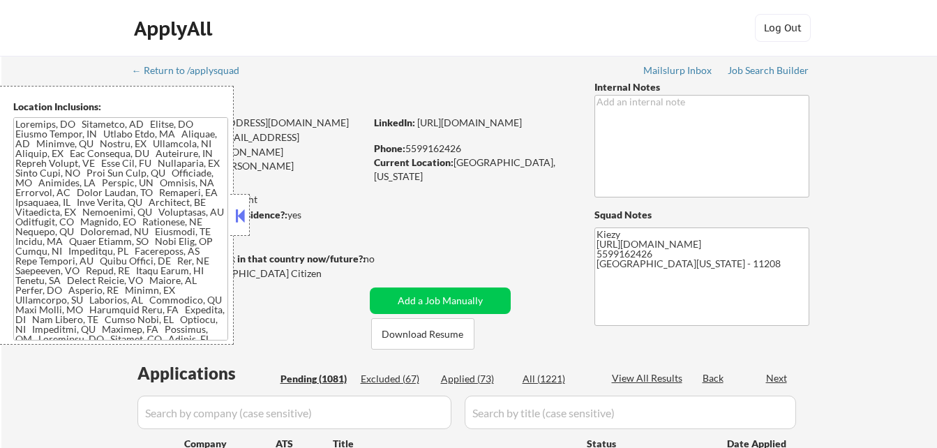
select select ""pending""
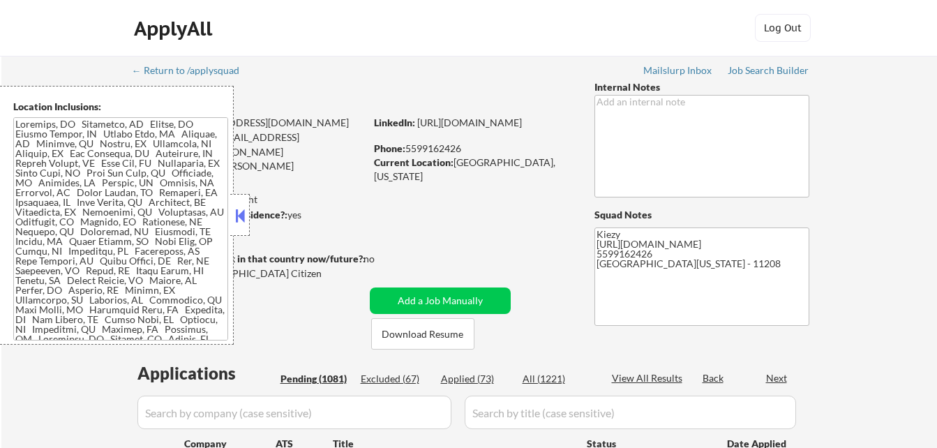
select select ""pending""
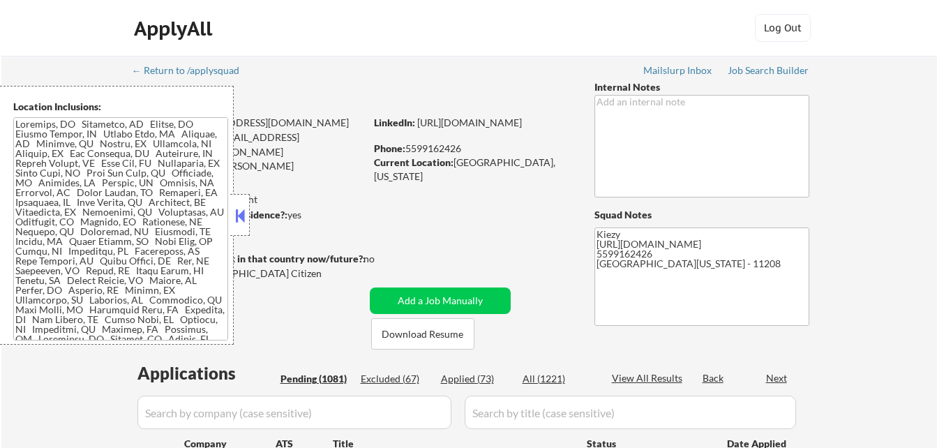
select select ""pending""
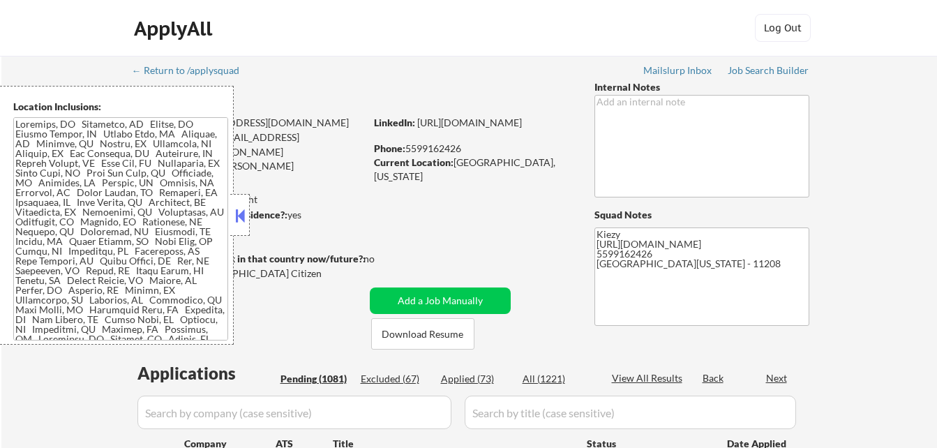
scroll to position [139, 0]
